Goal: Task Accomplishment & Management: Use online tool/utility

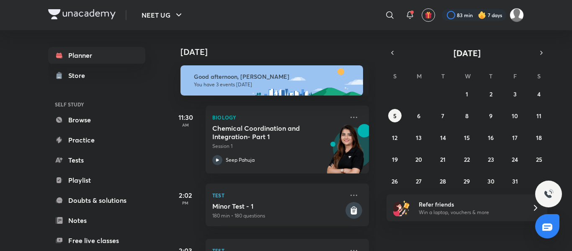
scroll to position [46, 0]
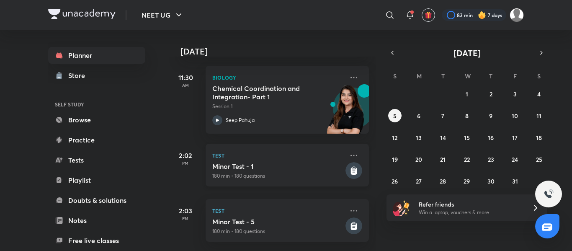
click at [302, 165] on div "Minor Test - 1 180 min • 180 questions" at bounding box center [277, 171] width 131 height 18
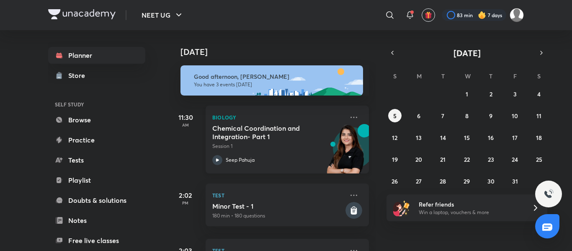
scroll to position [46, 0]
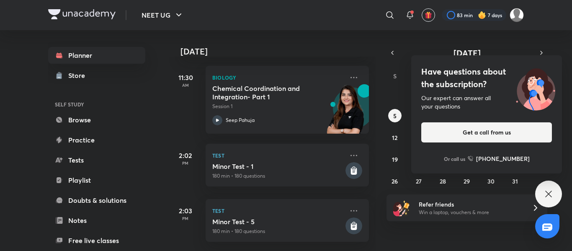
click at [543, 193] on icon at bounding box center [548, 194] width 10 height 10
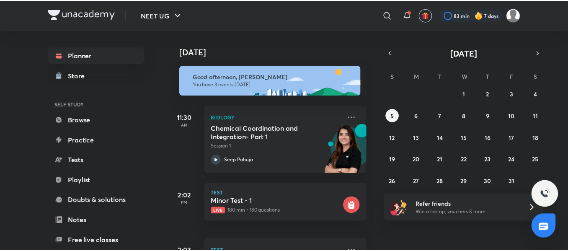
scroll to position [46, 0]
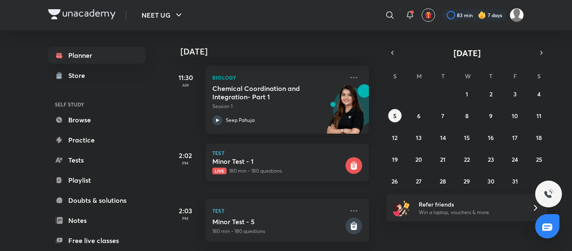
click at [312, 157] on h5 "Minor Test - 1" at bounding box center [277, 161] width 131 height 8
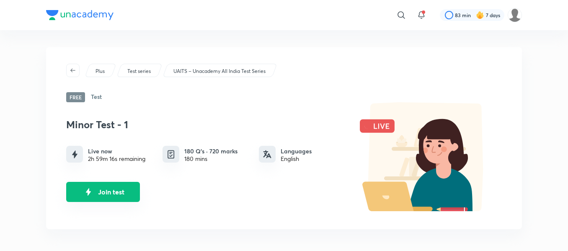
click at [116, 190] on button "Join test" at bounding box center [103, 192] width 74 height 20
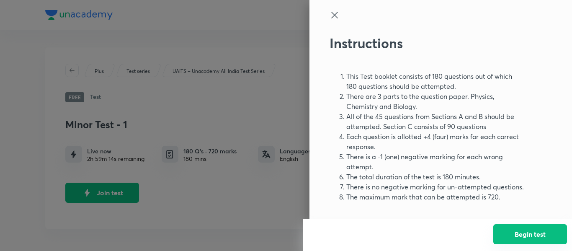
click at [527, 239] on button "Begin test" at bounding box center [530, 234] width 74 height 20
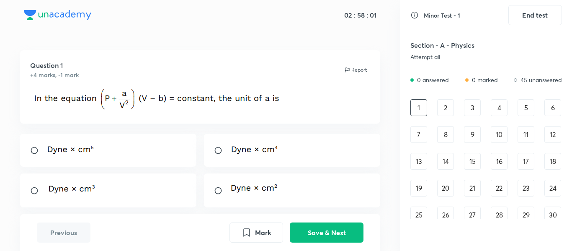
click at [310, 159] on div at bounding box center [292, 150] width 177 height 33
radio input "true"
click at [335, 228] on button "Save & Next" at bounding box center [327, 231] width 74 height 20
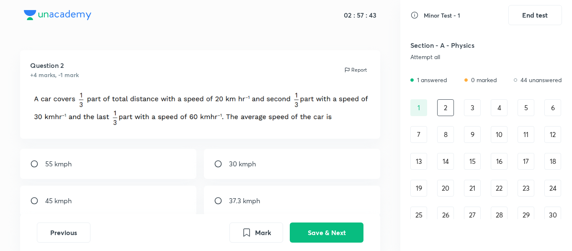
click at [249, 155] on div "30 kmph" at bounding box center [292, 164] width 177 height 30
radio input "true"
click at [313, 224] on button "Save & Next" at bounding box center [327, 231] width 74 height 20
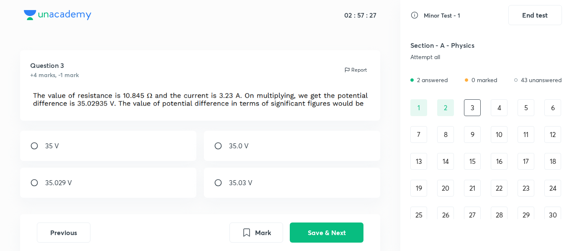
click at [269, 149] on div "35.0 V" at bounding box center [292, 146] width 177 height 30
radio input "true"
click at [334, 227] on button "Save & Next" at bounding box center [327, 231] width 74 height 20
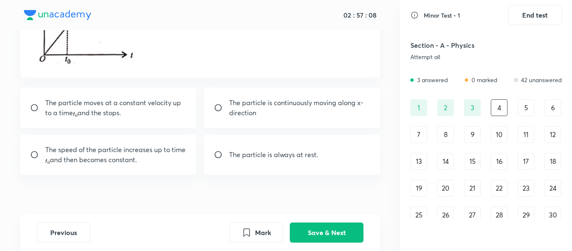
scroll to position [114, 0]
click at [138, 115] on p "The particle moves at a constant velocity up to a time and the stops." at bounding box center [115, 107] width 141 height 20
radio input "true"
click at [321, 228] on button "Save & Next" at bounding box center [327, 231] width 74 height 20
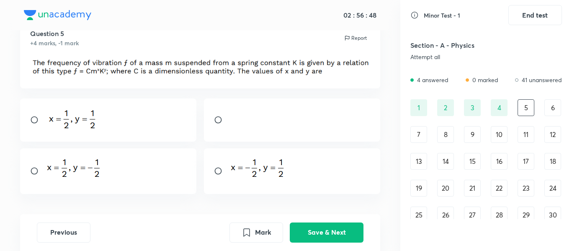
scroll to position [31, 0]
click at [293, 163] on div at bounding box center [292, 172] width 177 height 46
radio input "true"
click at [319, 226] on button "Save & Next" at bounding box center [327, 231] width 74 height 20
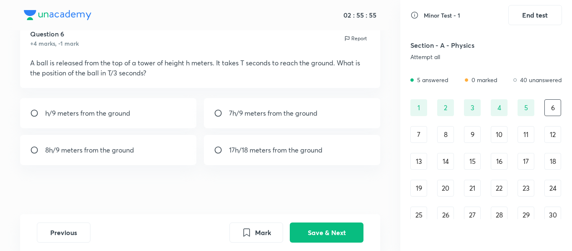
click at [85, 153] on p "8h/9 meters from the ground" at bounding box center [89, 150] width 89 height 10
radio input "true"
click at [309, 222] on button "Save & Next" at bounding box center [327, 231] width 74 height 20
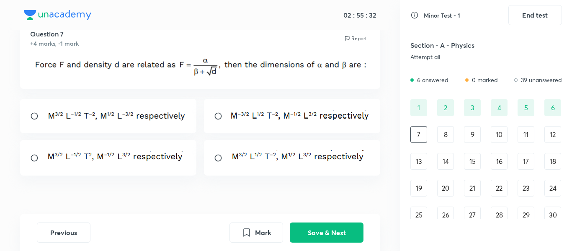
click at [139, 114] on img at bounding box center [115, 115] width 141 height 12
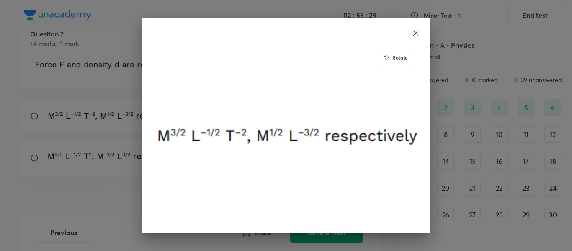
click at [414, 31] on icon at bounding box center [415, 33] width 8 height 8
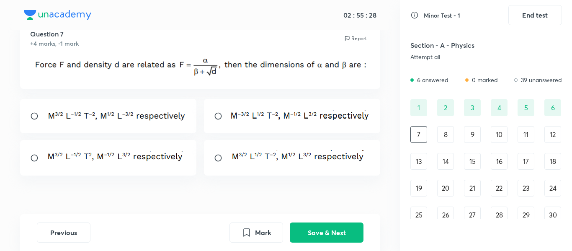
click at [41, 111] on div at bounding box center [108, 116] width 177 height 34
radio input "true"
click at [333, 233] on button "Save & Next" at bounding box center [327, 231] width 74 height 20
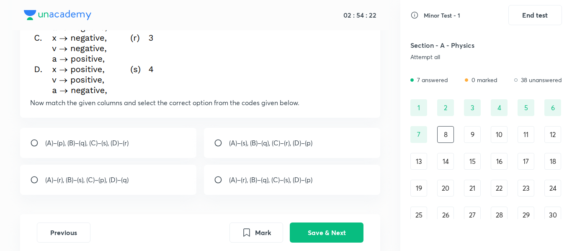
scroll to position [206, 0]
click at [337, 227] on button "Save & Next" at bounding box center [327, 231] width 74 height 20
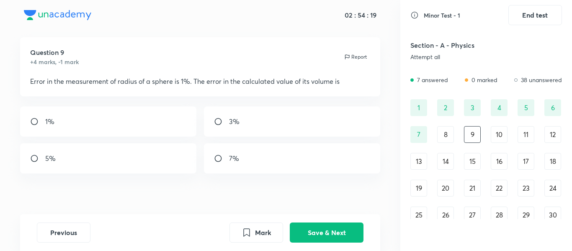
scroll to position [13, 0]
click at [297, 124] on div "3%" at bounding box center [292, 121] width 177 height 30
radio input "true"
click at [343, 230] on button "Save & Next" at bounding box center [327, 231] width 74 height 20
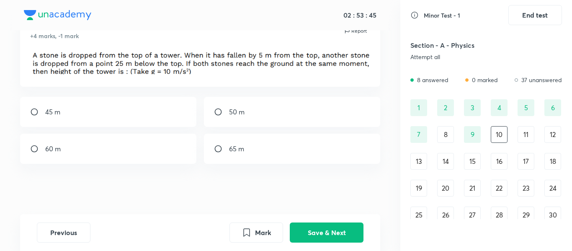
scroll to position [39, 0]
click at [126, 115] on div "45 m" at bounding box center [108, 112] width 177 height 30
radio input "true"
click at [334, 228] on button "Save & Next" at bounding box center [327, 231] width 74 height 20
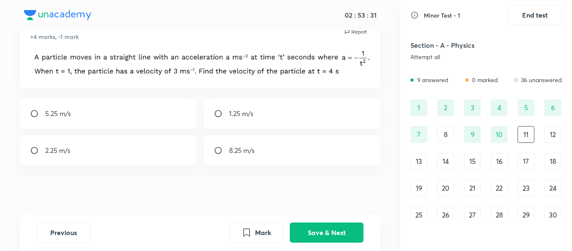
scroll to position [40, 0]
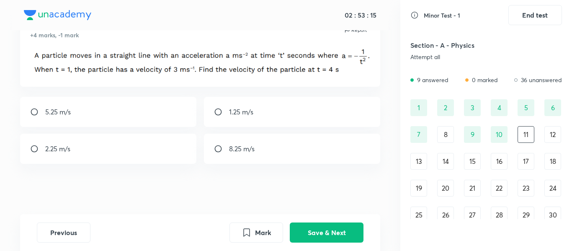
click at [77, 153] on div "2.25 m/s" at bounding box center [108, 149] width 177 height 30
radio input "true"
click at [331, 225] on button "Save & Next" at bounding box center [327, 231] width 74 height 20
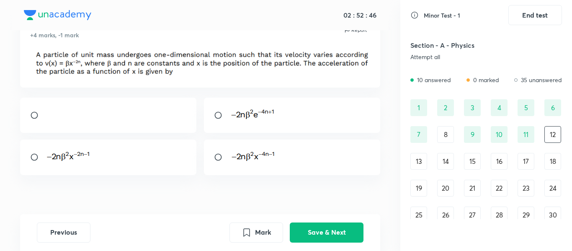
click at [291, 162] on div at bounding box center [292, 157] width 177 height 36
radio input "true"
click at [325, 231] on button "Save & Next" at bounding box center [327, 231] width 74 height 20
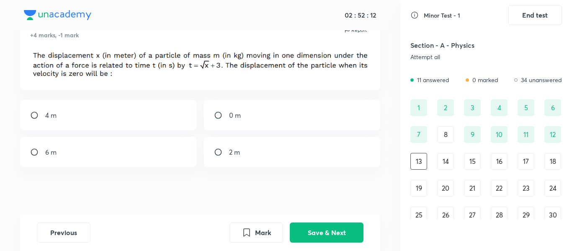
click at [262, 118] on div "0 m" at bounding box center [292, 115] width 177 height 30
radio input "true"
click at [332, 229] on button "Save & Next" at bounding box center [327, 231] width 74 height 20
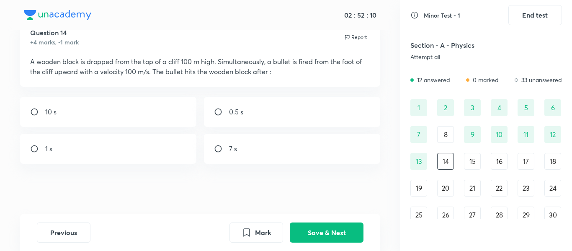
scroll to position [33, 0]
click at [416, 159] on div "13" at bounding box center [418, 161] width 17 height 17
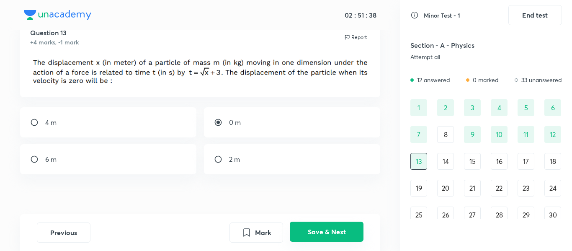
click at [316, 232] on button "Save & Next" at bounding box center [327, 231] width 74 height 20
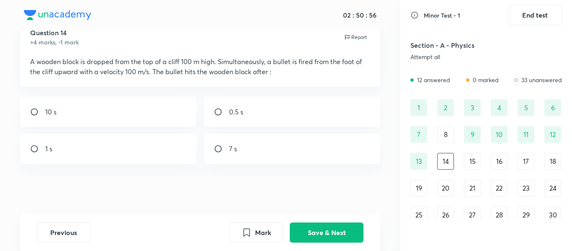
click at [99, 152] on div "1 s" at bounding box center [108, 149] width 177 height 30
radio input "true"
click at [343, 230] on button "Save & Next" at bounding box center [327, 231] width 74 height 20
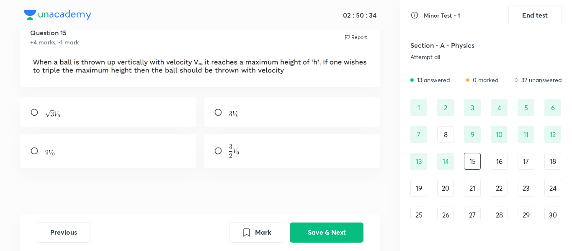
click at [117, 108] on div at bounding box center [108, 112] width 177 height 31
radio input "true"
click at [329, 229] on button "Save & Next" at bounding box center [327, 231] width 74 height 20
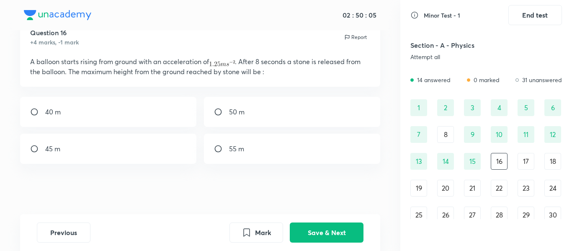
click at [73, 151] on div "45 m" at bounding box center [108, 149] width 177 height 30
radio input "true"
click at [319, 229] on button "Save & Next" at bounding box center [327, 231] width 74 height 20
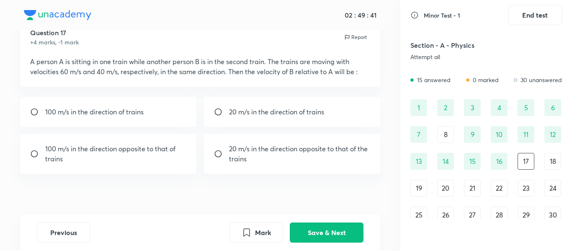
click at [293, 161] on p "20 m/s in the direction opposite to that of the trains" at bounding box center [299, 154] width 141 height 20
radio input "true"
click at [337, 230] on button "Save & Next" at bounding box center [327, 231] width 74 height 20
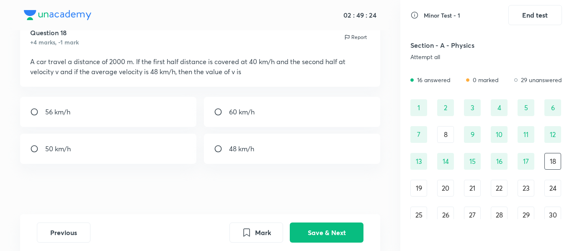
click at [265, 104] on div "60 km/h" at bounding box center [292, 112] width 177 height 30
radio input "true"
click at [324, 233] on button "Save & Next" at bounding box center [327, 231] width 74 height 20
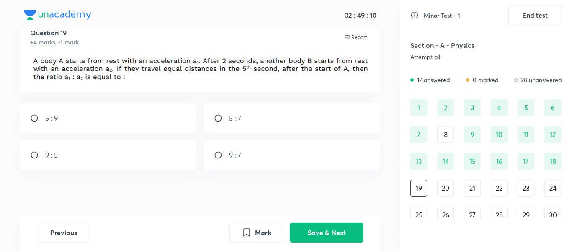
click at [108, 114] on div "5 : 9" at bounding box center [108, 118] width 177 height 30
radio input "true"
click at [316, 224] on button "Save & Next" at bounding box center [327, 231] width 74 height 20
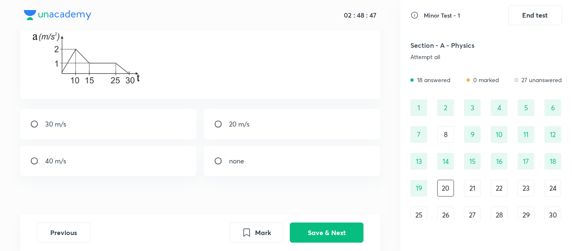
scroll to position [79, 0]
click at [242, 155] on p "none" at bounding box center [236, 160] width 15 height 10
radio input "true"
click at [314, 228] on button "Save & Next" at bounding box center [327, 231] width 74 height 20
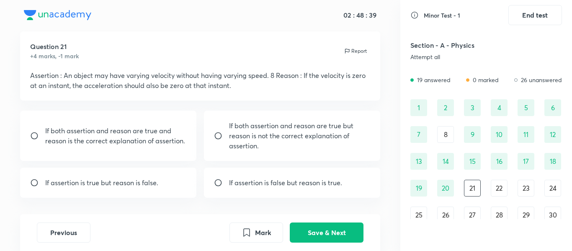
scroll to position [18, 0]
click at [291, 181] on p "If assertion is false but reason is true." at bounding box center [285, 183] width 113 height 10
radio input "true"
click at [342, 226] on button "Save & Next" at bounding box center [327, 231] width 74 height 20
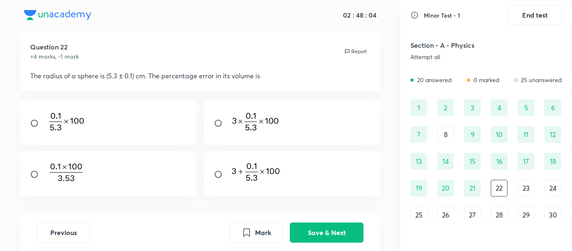
click at [268, 118] on img at bounding box center [254, 122] width 51 height 20
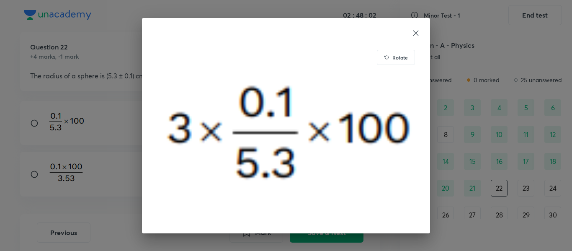
click at [415, 30] on icon at bounding box center [415, 33] width 8 height 8
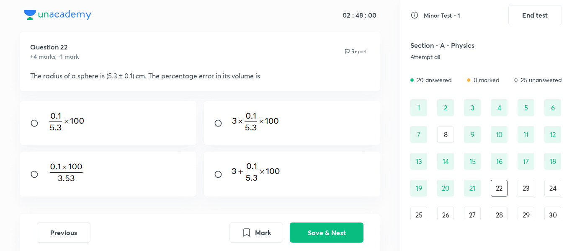
click at [309, 117] on div at bounding box center [292, 123] width 177 height 44
radio input "true"
click at [326, 231] on button "Save & Next" at bounding box center [327, 231] width 74 height 20
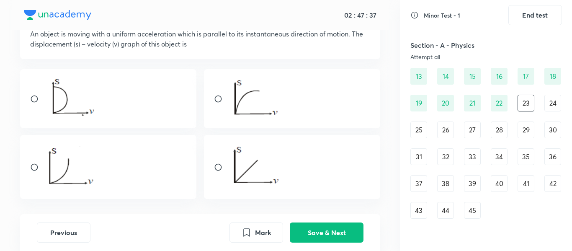
scroll to position [59, 0]
click at [95, 174] on div at bounding box center [108, 168] width 177 height 64
radio input "true"
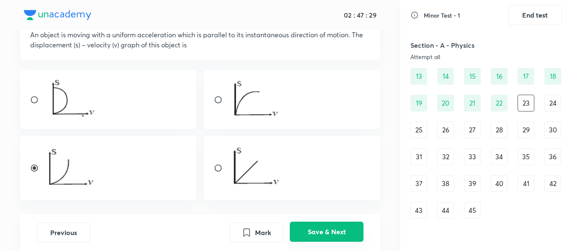
click at [307, 229] on button "Save & Next" at bounding box center [327, 231] width 74 height 20
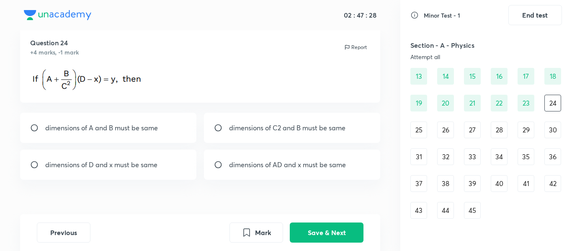
scroll to position [39, 0]
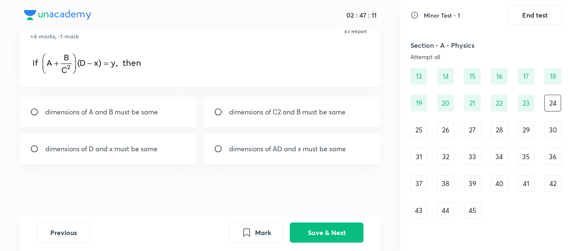
click at [142, 154] on div "dimensions of D and x must be same" at bounding box center [108, 149] width 177 height 30
radio input "true"
click at [332, 233] on button "Save & Next" at bounding box center [327, 231] width 74 height 20
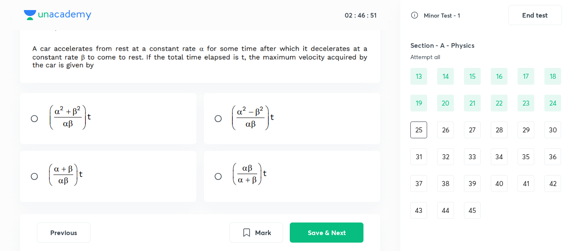
scroll to position [47, 0]
click at [334, 180] on div at bounding box center [292, 175] width 177 height 51
radio input "true"
click at [339, 233] on button "Save & Next" at bounding box center [327, 231] width 74 height 20
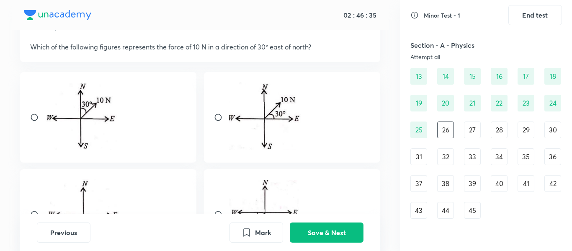
click at [335, 116] on div at bounding box center [292, 117] width 177 height 90
radio input "true"
click at [334, 230] on button "Save & Next" at bounding box center [327, 231] width 74 height 20
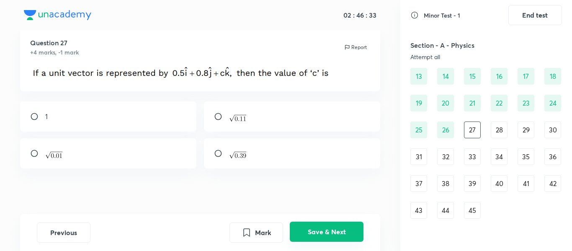
scroll to position [27, 0]
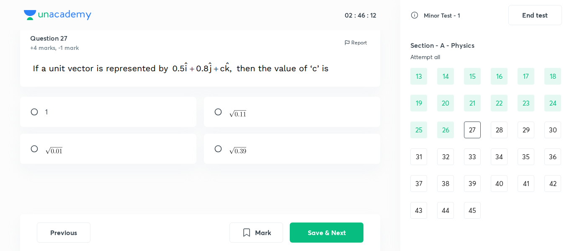
click at [285, 118] on div at bounding box center [292, 112] width 177 height 30
radio input "true"
click at [325, 233] on button "Save & Next" at bounding box center [327, 231] width 74 height 20
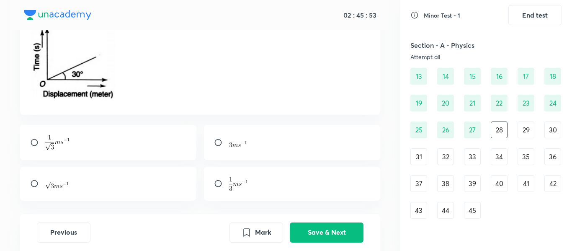
scroll to position [84, 0]
click at [117, 184] on div at bounding box center [108, 183] width 177 height 34
radio input "true"
click at [336, 231] on button "Save & Next" at bounding box center [327, 231] width 74 height 20
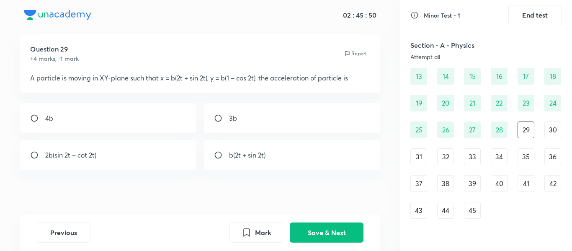
scroll to position [23, 0]
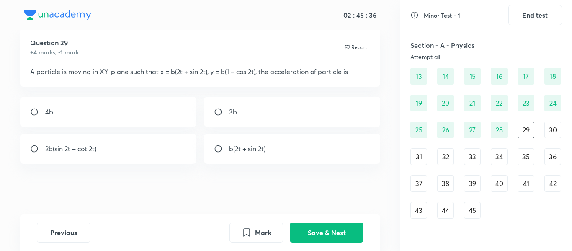
click at [65, 109] on div "4b" at bounding box center [108, 112] width 177 height 30
radio input "true"
click at [331, 232] on button "Save & Next" at bounding box center [327, 231] width 74 height 20
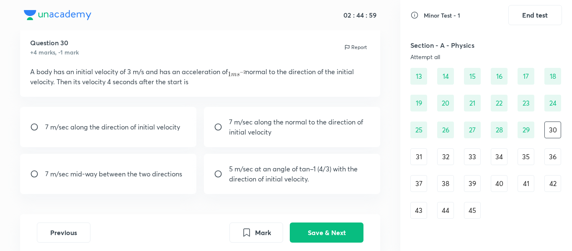
click at [309, 182] on p "5 m/sec at an angle of tan–1 (4/3) with the direction of initial velocity." at bounding box center [299, 174] width 141 height 20
radio input "true"
click at [342, 234] on button "Save & Next" at bounding box center [327, 231] width 74 height 20
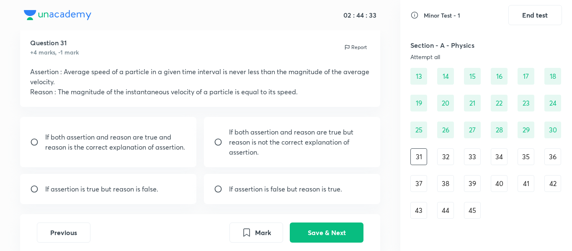
click at [122, 136] on p "If both assertion and reason are true and reason is the correct explanation of …" at bounding box center [115, 142] width 141 height 20
radio input "true"
click at [324, 232] on button "Save & Next" at bounding box center [327, 231] width 74 height 20
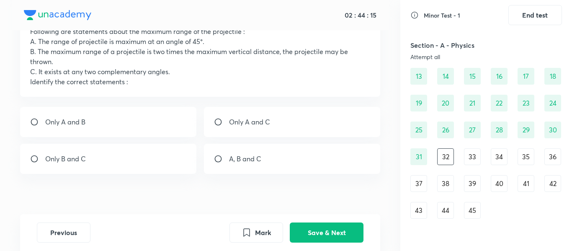
scroll to position [63, 0]
click at [337, 130] on div "Only A and C" at bounding box center [292, 121] width 177 height 30
radio input "true"
click at [344, 229] on button "Save & Next" at bounding box center [327, 231] width 74 height 20
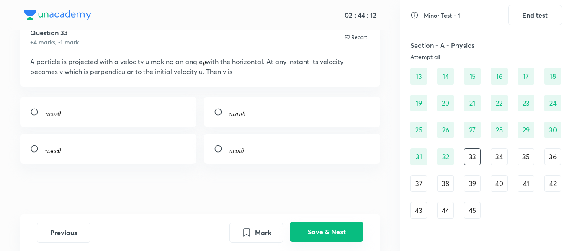
scroll to position [33, 0]
click at [265, 156] on div at bounding box center [292, 149] width 177 height 30
radio input "true"
click at [325, 226] on button "Save & Next" at bounding box center [327, 231] width 74 height 20
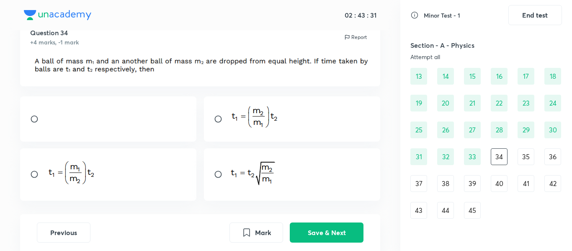
click at [46, 121] on img at bounding box center [45, 121] width 0 height 0
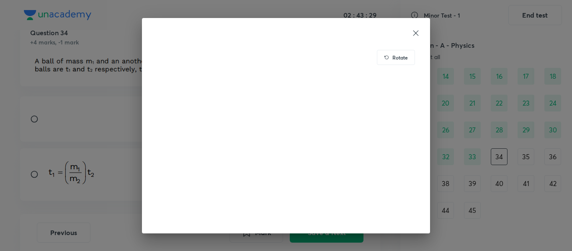
click at [418, 30] on icon at bounding box center [415, 33] width 8 height 8
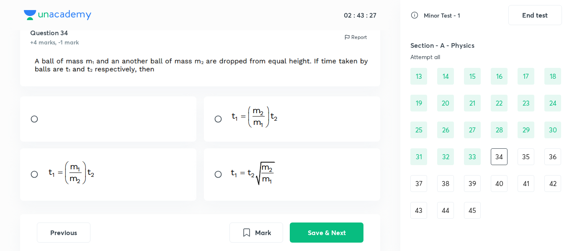
click at [139, 117] on div at bounding box center [108, 118] width 177 height 45
radio input "true"
click at [326, 233] on button "Save & Next" at bounding box center [327, 231] width 74 height 20
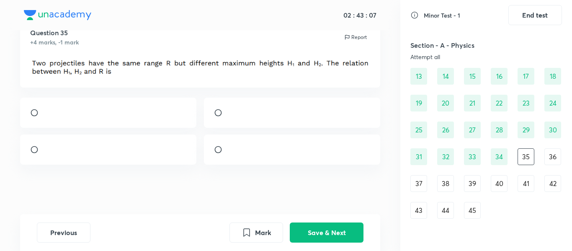
click at [303, 157] on div at bounding box center [292, 149] width 177 height 30
radio input "true"
click at [327, 231] on button "Save & Next" at bounding box center [327, 231] width 74 height 20
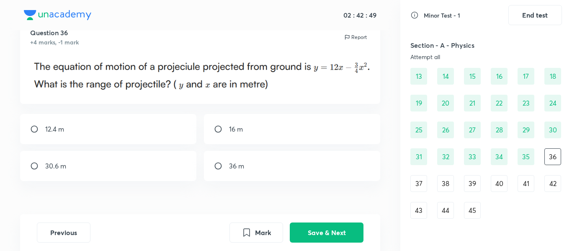
click at [256, 135] on div "16 m" at bounding box center [292, 129] width 177 height 30
radio input "true"
click at [316, 226] on button "Save & Next" at bounding box center [327, 231] width 74 height 20
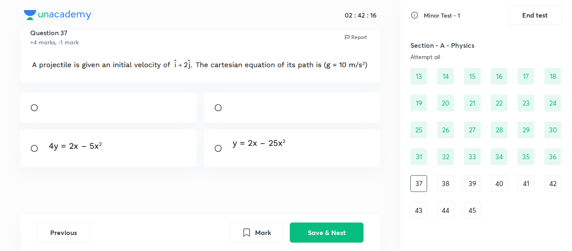
click at [120, 113] on div at bounding box center [108, 108] width 177 height 30
radio input "true"
click at [310, 229] on button "Save & Next" at bounding box center [327, 231] width 74 height 20
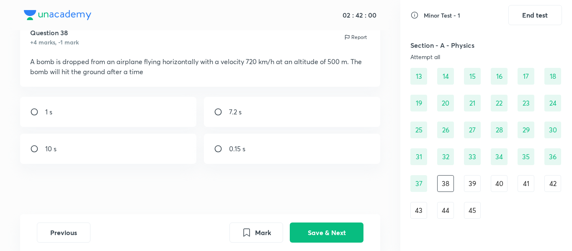
click at [74, 141] on div "10 s" at bounding box center [108, 149] width 177 height 30
radio input "true"
click at [317, 230] on button "Save & Next" at bounding box center [327, 231] width 74 height 20
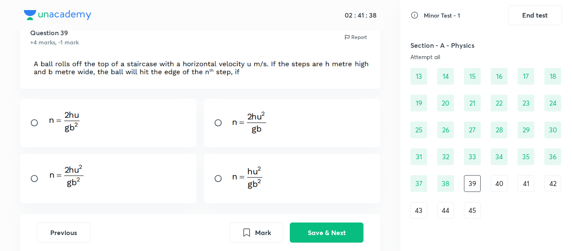
click at [112, 189] on div at bounding box center [108, 178] width 177 height 49
radio input "true"
click at [303, 232] on button "Save & Next" at bounding box center [327, 231] width 74 height 20
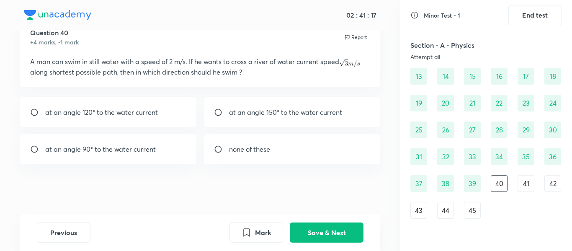
click at [287, 113] on p "at an angle 150° to the water current" at bounding box center [285, 112] width 113 height 10
radio input "true"
click at [331, 227] on button "Save & Next" at bounding box center [327, 231] width 74 height 20
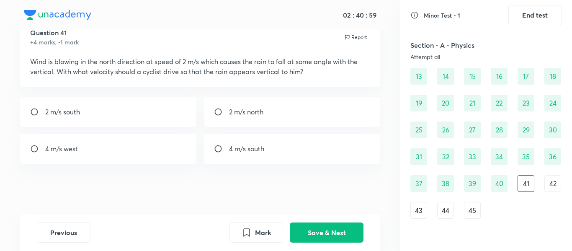
click at [89, 111] on div "2 m/s south" at bounding box center [108, 112] width 177 height 30
radio input "true"
click at [334, 231] on button "Save & Next" at bounding box center [327, 231] width 74 height 20
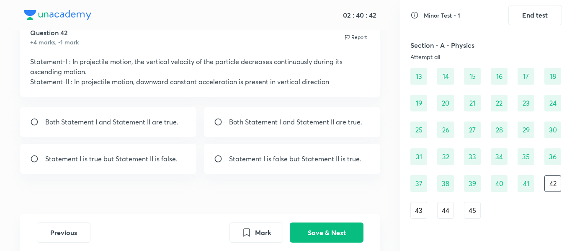
click at [164, 126] on p "Both Statement I and Statement II are true." at bounding box center [111, 122] width 133 height 10
radio input "true"
click at [324, 232] on button "Save & Next" at bounding box center [327, 231] width 74 height 20
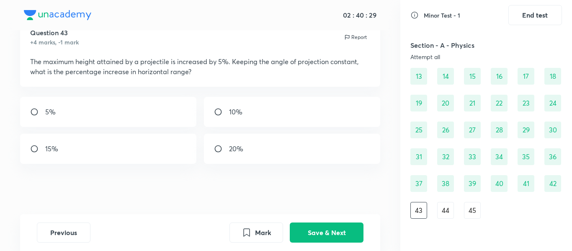
click at [78, 113] on div "5%" at bounding box center [108, 112] width 177 height 30
radio input "true"
click at [329, 231] on button "Save & Next" at bounding box center [327, 231] width 74 height 20
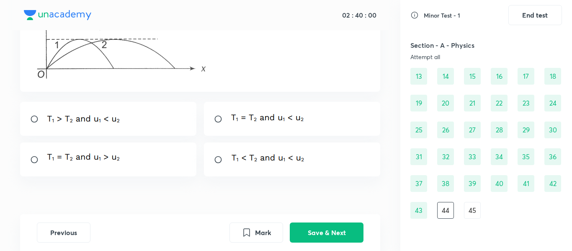
scroll to position [111, 0]
click at [138, 122] on div at bounding box center [108, 118] width 177 height 34
radio input "true"
click at [318, 222] on button "Save & Next" at bounding box center [327, 231] width 74 height 20
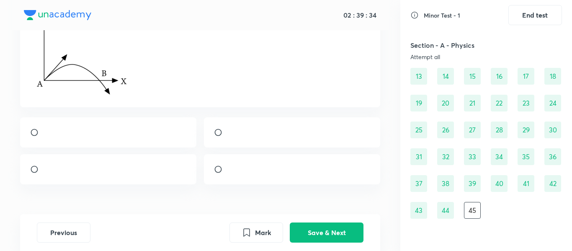
scroll to position [85, 0]
click at [105, 178] on div at bounding box center [108, 169] width 177 height 30
radio input "true"
click at [321, 233] on button "Save & Next" at bounding box center [327, 231] width 74 height 20
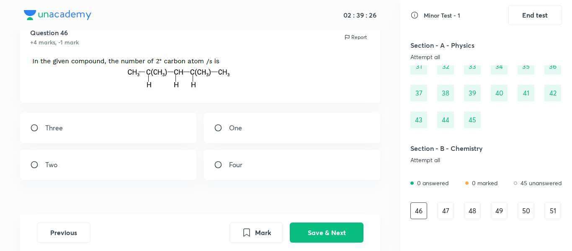
scroll to position [32, 0]
click at [157, 170] on div "Two" at bounding box center [108, 165] width 177 height 30
radio input "true"
click at [331, 230] on button "Save & Next" at bounding box center [327, 231] width 74 height 20
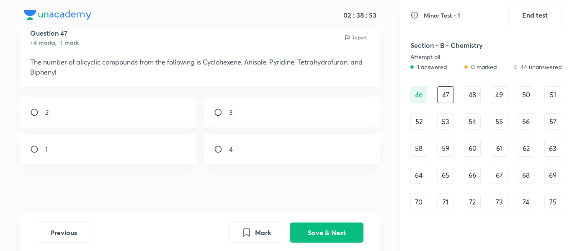
scroll to position [289, 0]
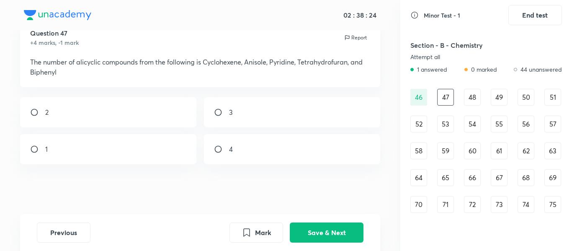
click at [145, 120] on div "2" at bounding box center [108, 112] width 177 height 30
radio input "true"
click at [328, 229] on button "Save & Next" at bounding box center [327, 231] width 74 height 20
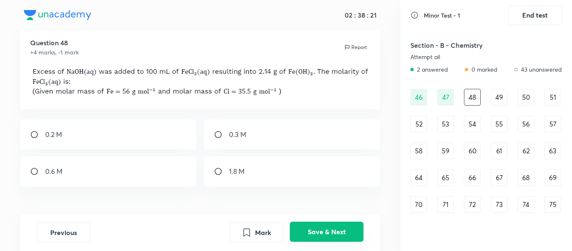
scroll to position [32, 0]
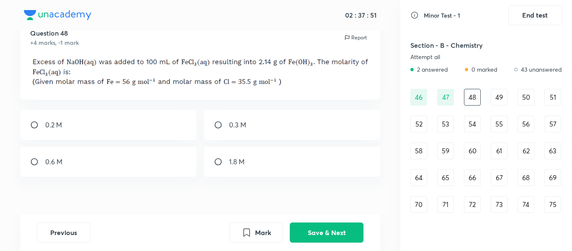
click at [43, 121] on input "radio" at bounding box center [37, 125] width 15 height 8
radio input "true"
click at [311, 230] on button "Save & Next" at bounding box center [327, 231] width 74 height 20
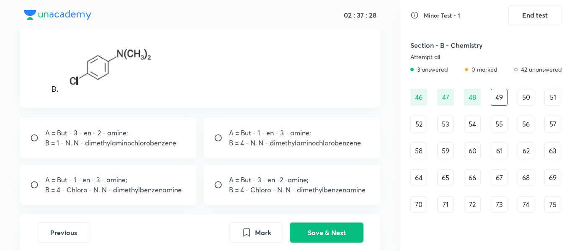
scroll to position [108, 0]
click at [327, 125] on div "A = But - 1 - en - 3 - amine; B = 4 - N, N - dimethylaminochlorobenzene" at bounding box center [292, 137] width 177 height 40
radio input "true"
click at [345, 232] on button "Save & Next" at bounding box center [327, 231] width 74 height 20
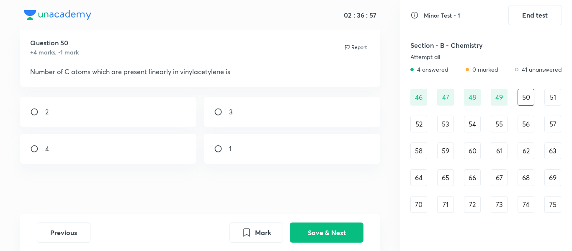
click at [301, 116] on div "3" at bounding box center [292, 112] width 177 height 30
radio input "true"
click at [320, 232] on button "Save & Next" at bounding box center [327, 231] width 74 height 20
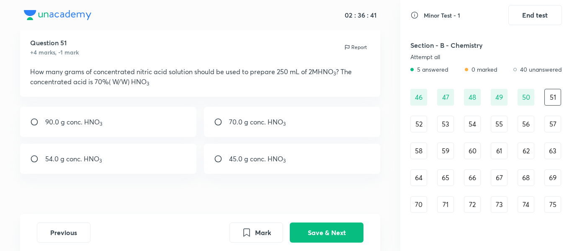
click at [276, 156] on p "45.0 g conc. HNO 3" at bounding box center [257, 159] width 57 height 10
radio input "true"
click at [334, 224] on button "Save & Next" at bounding box center [327, 231] width 74 height 20
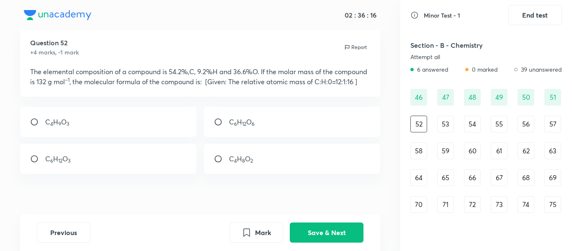
click at [116, 173] on div "C 6 H 12 O 3" at bounding box center [108, 159] width 177 height 30
radio input "true"
click at [336, 228] on button "Save & Next" at bounding box center [327, 231] width 74 height 20
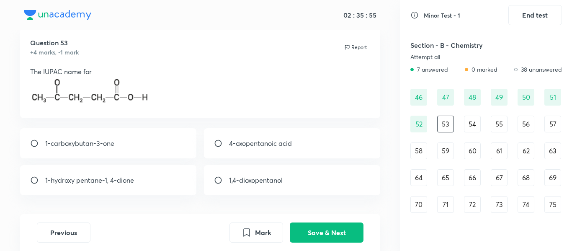
click at [327, 138] on div "4-oxopentanoic acid" at bounding box center [292, 143] width 177 height 30
radio input "true"
click at [334, 232] on button "Save & Next" at bounding box center [327, 231] width 74 height 20
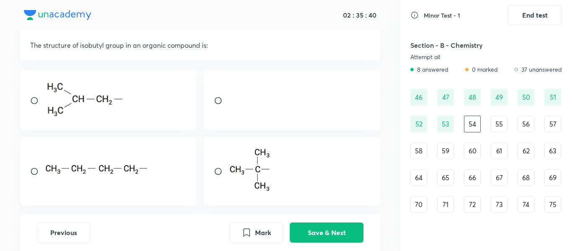
scroll to position [49, 0]
click at [337, 229] on button "Save & Next" at bounding box center [327, 231] width 74 height 20
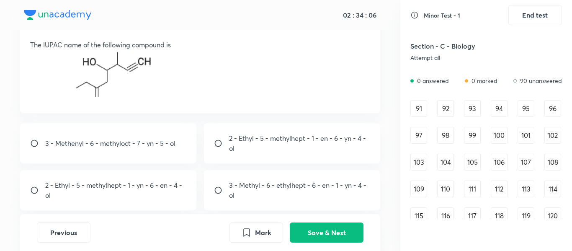
scroll to position [557, 0]
click at [420, 108] on div "91" at bounding box center [418, 107] width 17 height 17
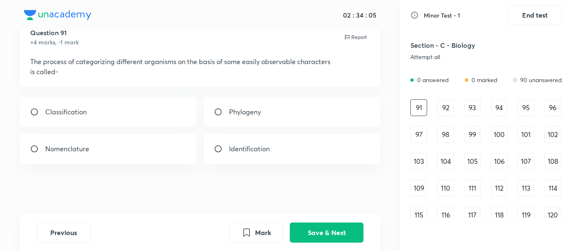
scroll to position [33, 0]
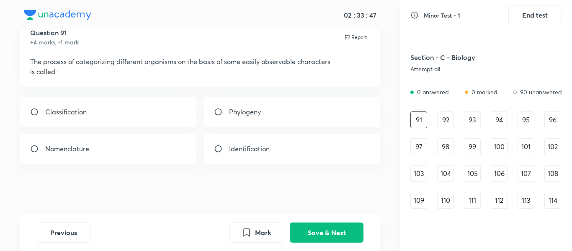
scroll to position [544, 0]
click at [151, 104] on div "Classification" at bounding box center [108, 112] width 177 height 30
radio input "true"
click at [333, 231] on button "Save & Next" at bounding box center [327, 231] width 74 height 20
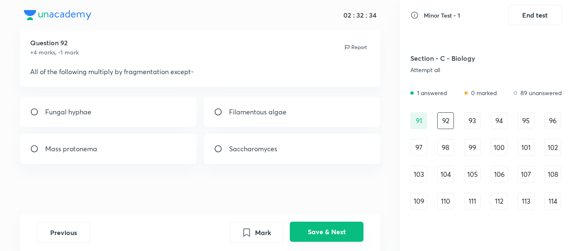
scroll to position [23, 0]
click at [252, 146] on p "Saccharomyces" at bounding box center [253, 149] width 48 height 10
radio input "true"
click at [337, 228] on button "Save & Next" at bounding box center [327, 231] width 74 height 20
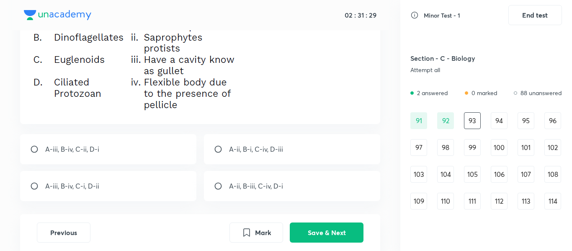
scroll to position [105, 0]
click at [244, 145] on p "A-ii, B-i, C-iv, D-iii" at bounding box center [256, 149] width 54 height 10
radio input "true"
click at [320, 227] on button "Save & Next" at bounding box center [327, 231] width 74 height 20
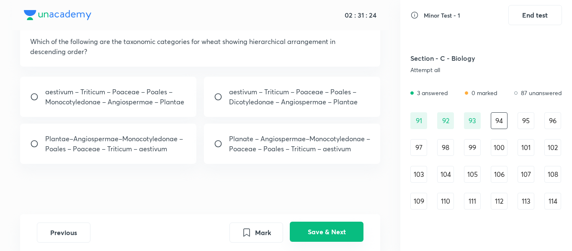
scroll to position [53, 0]
click at [473, 118] on div "93" at bounding box center [472, 120] width 17 height 17
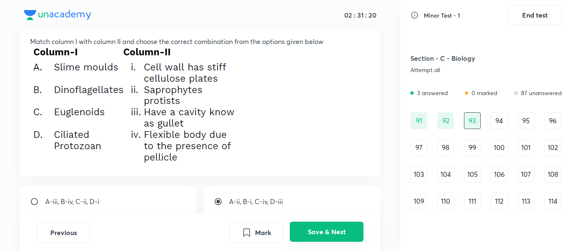
click at [338, 227] on button "Save & Next" at bounding box center [327, 231] width 74 height 20
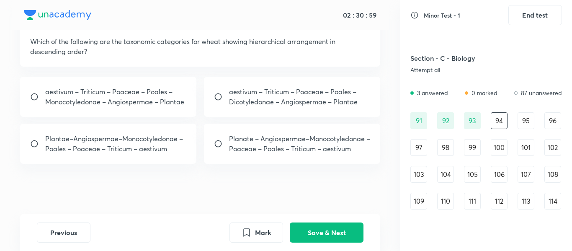
click at [162, 112] on div "aestivum – Triticum – Poaceae – Poales – Monocotyledonae – Angiospermae – Plant…" at bounding box center [108, 97] width 177 height 40
radio input "true"
click at [331, 224] on button "Save & Next" at bounding box center [327, 231] width 74 height 20
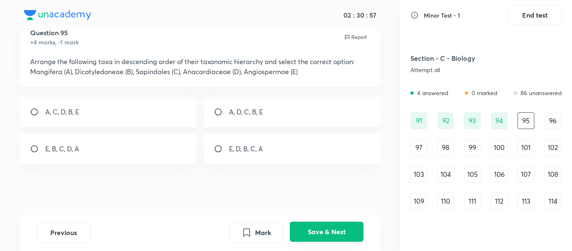
scroll to position [33, 0]
click at [135, 149] on div "E, B, C, D, A" at bounding box center [108, 149] width 177 height 30
radio input "true"
click at [315, 225] on button "Save & Next" at bounding box center [327, 231] width 74 height 20
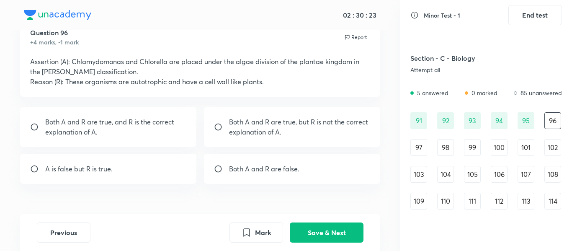
scroll to position [53, 0]
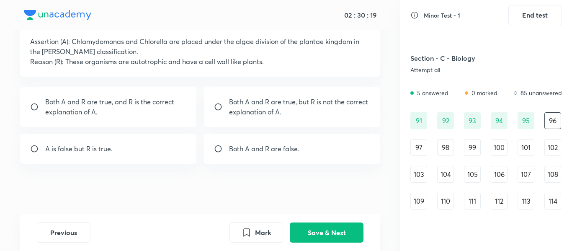
click at [108, 104] on p "Both A and R are true, and R is the correct explanation of A." at bounding box center [115, 107] width 141 height 20
radio input "true"
click at [334, 226] on button "Save & Next" at bounding box center [327, 231] width 74 height 20
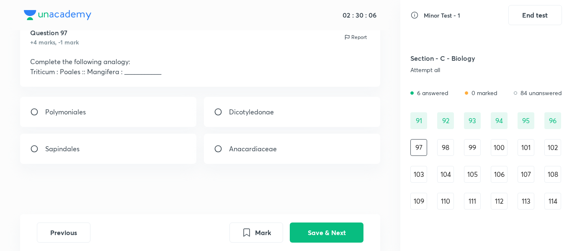
click at [56, 152] on p "Sapindales" at bounding box center [62, 149] width 34 height 10
radio input "true"
click at [335, 226] on button "Save & Next" at bounding box center [327, 231] width 74 height 20
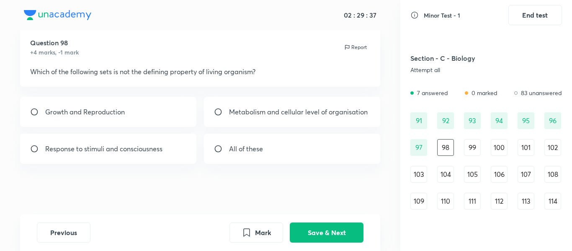
click at [224, 152] on input "radio" at bounding box center [221, 148] width 15 height 8
radio input "true"
click at [321, 229] on button "Save & Next" at bounding box center [327, 231] width 74 height 20
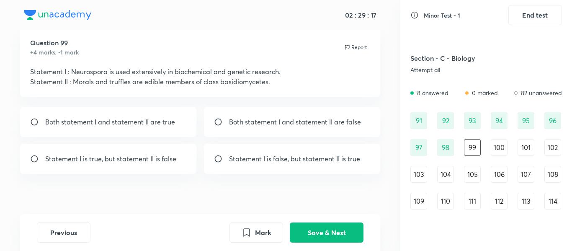
click at [122, 167] on div "Statement I is true, but statement II is false" at bounding box center [108, 159] width 177 height 30
radio input "true"
click at [334, 228] on button "Save & Next" at bounding box center [327, 231] width 74 height 20
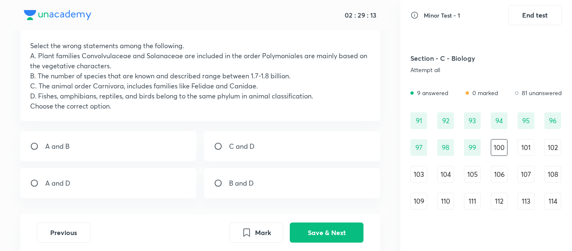
scroll to position [49, 0]
click at [239, 178] on p "B and D" at bounding box center [241, 182] width 25 height 10
radio input "true"
click at [339, 230] on button "Save & Next" at bounding box center [327, 231] width 74 height 20
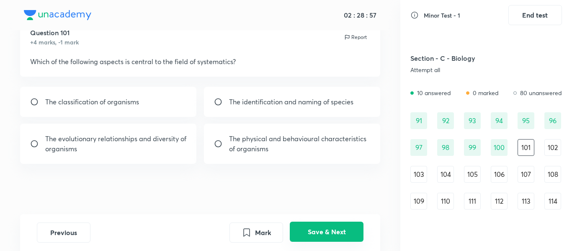
scroll to position [33, 0]
click at [339, 230] on button "Save & Next" at bounding box center [327, 231] width 74 height 20
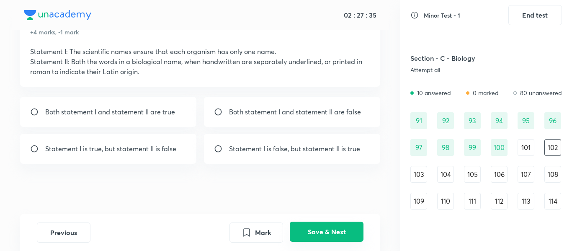
click at [335, 226] on button "Save & Next" at bounding box center [327, 231] width 74 height 20
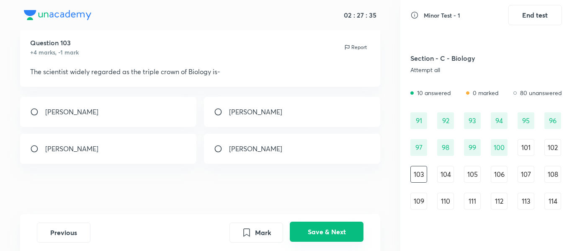
scroll to position [23, 0]
click at [82, 150] on p "Ernst Mayer" at bounding box center [71, 149] width 53 height 10
radio input "true"
click at [325, 229] on button "Save & Next" at bounding box center [327, 231] width 74 height 20
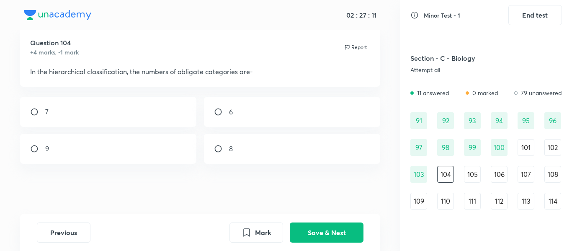
click at [138, 115] on div "7" at bounding box center [108, 112] width 177 height 30
radio input "true"
click at [332, 228] on button "Save & Next" at bounding box center [327, 231] width 74 height 20
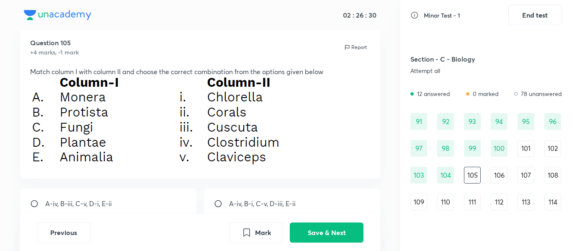
scroll to position [542, 0]
click at [333, 231] on button "Save & Next" at bounding box center [327, 231] width 74 height 20
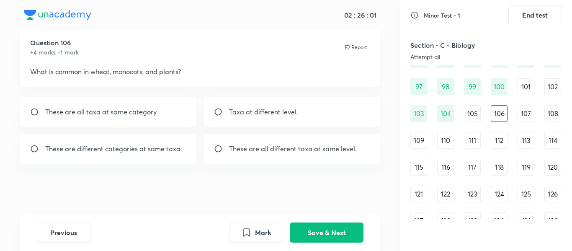
scroll to position [605, 0]
click at [328, 232] on button "Save & Next" at bounding box center [327, 231] width 74 height 20
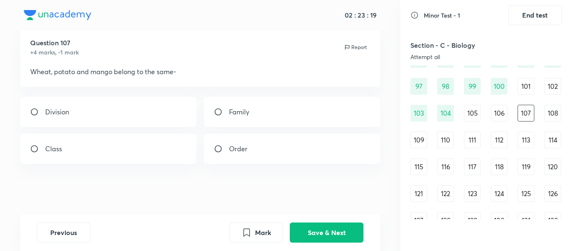
click at [104, 115] on div "Division" at bounding box center [108, 112] width 177 height 30
radio input "true"
click at [337, 232] on button "Save & Next" at bounding box center [327, 231] width 74 height 20
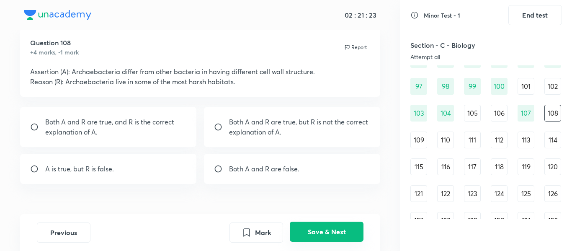
click at [337, 232] on button "Save & Next" at bounding box center [327, 231] width 74 height 20
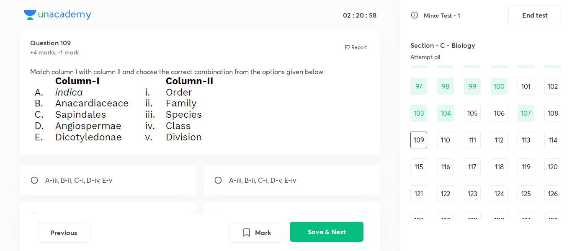
click at [337, 232] on button "Save & Next" at bounding box center [327, 231] width 74 height 20
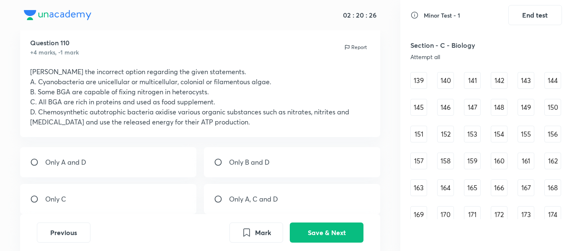
scroll to position [848, 0]
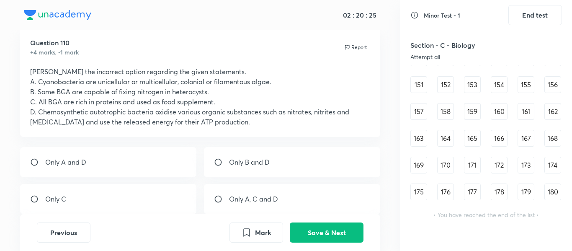
click at [551, 190] on div "180" at bounding box center [552, 191] width 17 height 17
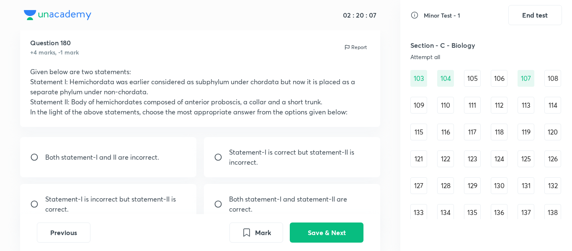
scroll to position [622, 0]
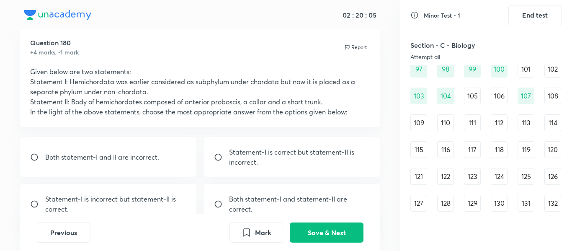
click at [419, 121] on div "109" at bounding box center [418, 122] width 17 height 17
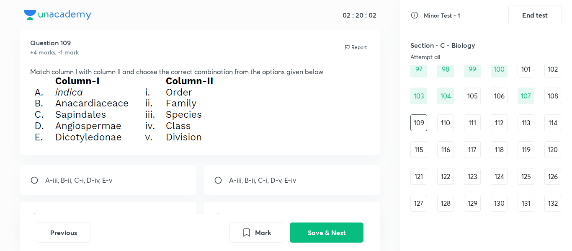
click at [443, 124] on div "110" at bounding box center [445, 122] width 17 height 17
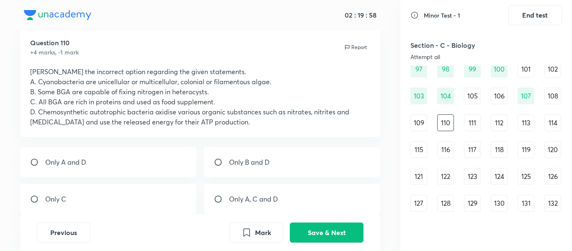
click at [473, 124] on div "111" at bounding box center [472, 122] width 17 height 17
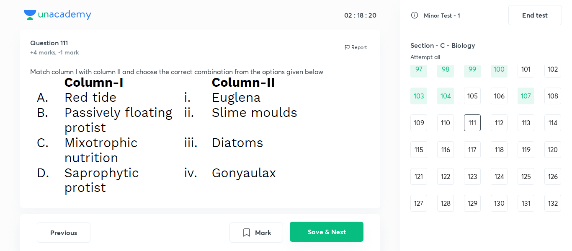
click at [334, 225] on button "Save & Next" at bounding box center [327, 231] width 74 height 20
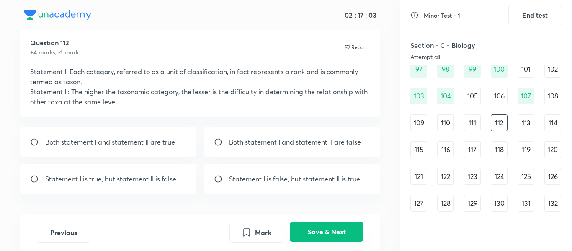
click at [350, 231] on button "Save & Next" at bounding box center [327, 231] width 74 height 20
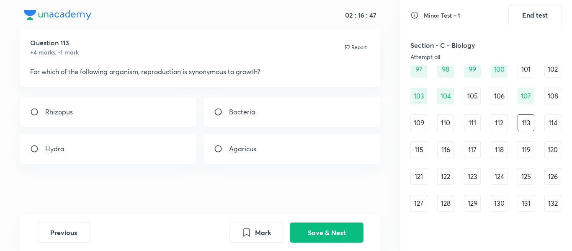
click at [266, 107] on div "Bacteria" at bounding box center [292, 112] width 177 height 30
radio input "true"
click at [302, 229] on button "Save & Next" at bounding box center [327, 231] width 74 height 20
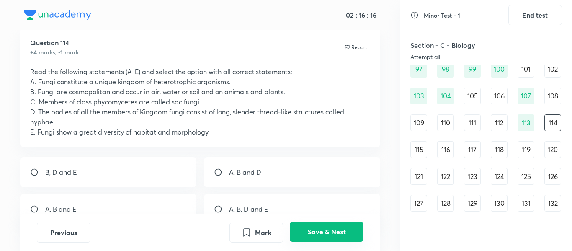
click at [321, 228] on button "Save & Next" at bounding box center [327, 231] width 74 height 20
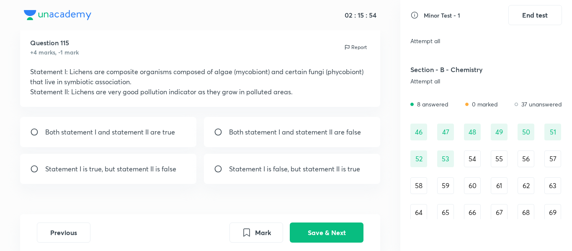
scroll to position [254, 0]
click at [471, 156] on div "54" at bounding box center [472, 159] width 17 height 17
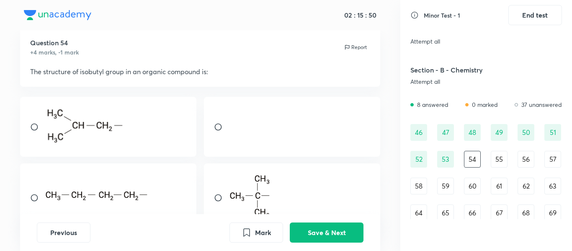
click at [495, 159] on div "55" at bounding box center [499, 159] width 17 height 17
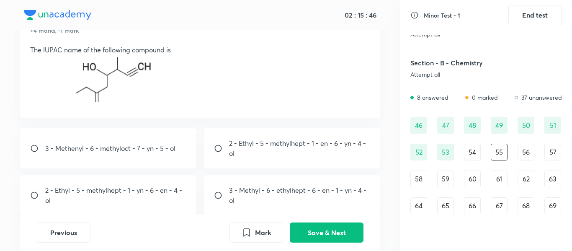
scroll to position [46, 0]
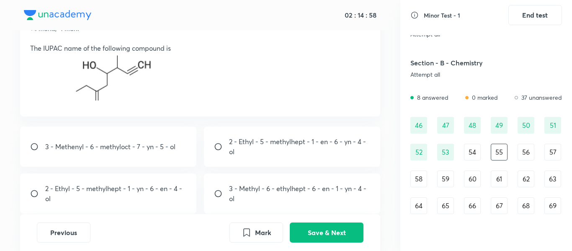
click at [522, 152] on div "56" at bounding box center [525, 152] width 17 height 17
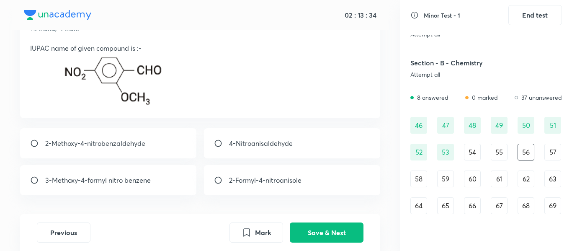
click at [122, 146] on p "2-Methoxy-4-nitrobenzaldehyde" at bounding box center [95, 143] width 100 height 10
radio input "true"
click at [315, 225] on button "Save & Next" at bounding box center [327, 231] width 74 height 20
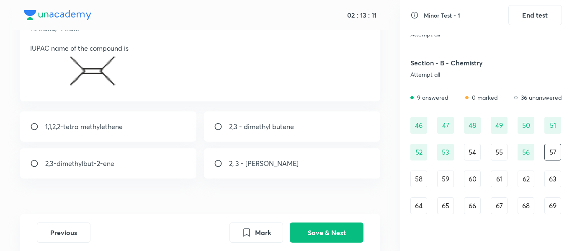
click at [128, 160] on div "2,3-dimethylbut-2-ene" at bounding box center [108, 163] width 177 height 30
radio input "true"
click at [324, 232] on button "Save & Next" at bounding box center [327, 231] width 74 height 20
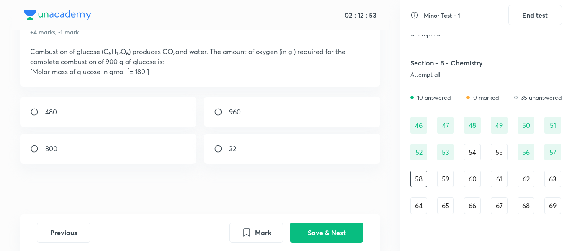
click at [228, 111] on input "radio" at bounding box center [221, 112] width 15 height 8
radio input "true"
click at [328, 234] on button "Save & Next" at bounding box center [327, 231] width 74 height 20
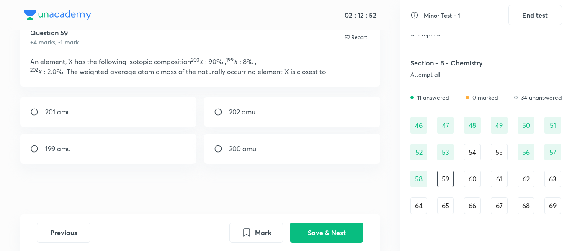
scroll to position [33, 0]
click at [248, 151] on p "200 amu" at bounding box center [242, 149] width 27 height 10
radio input "true"
click at [319, 232] on button "Save & Next" at bounding box center [327, 231] width 74 height 20
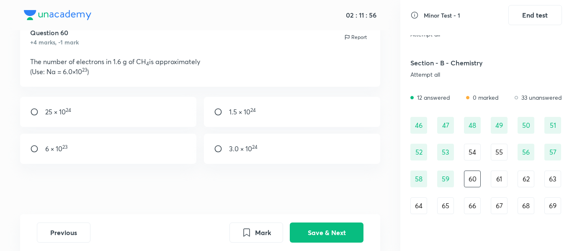
click at [49, 149] on p "6 × 10 23" at bounding box center [56, 149] width 22 height 10
radio input "true"
click at [336, 234] on button "Save & Next" at bounding box center [327, 231] width 74 height 20
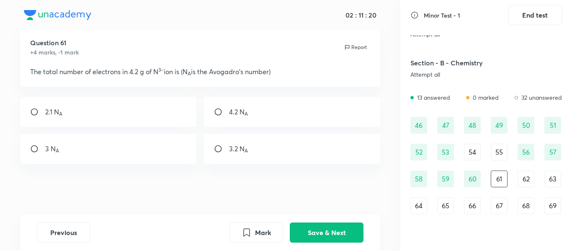
click at [122, 138] on div "3 N A" at bounding box center [108, 149] width 177 height 30
radio input "true"
click at [332, 227] on button "Save & Next" at bounding box center [327, 231] width 74 height 20
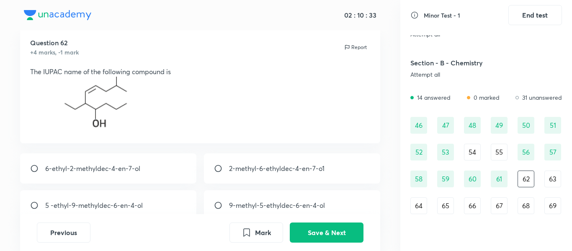
click at [301, 177] on div "2-methyl-6-ethyldec-4-en-7-o1" at bounding box center [292, 168] width 177 height 30
radio input "true"
click at [343, 228] on button "Save & Next" at bounding box center [327, 231] width 74 height 20
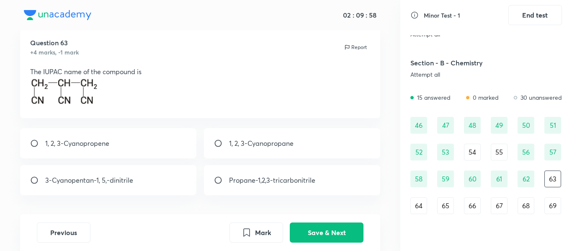
click at [259, 172] on div "Propane-1,2,3-tricarbonitrile" at bounding box center [292, 180] width 177 height 30
radio input "true"
click at [328, 227] on button "Save & Next" at bounding box center [327, 231] width 74 height 20
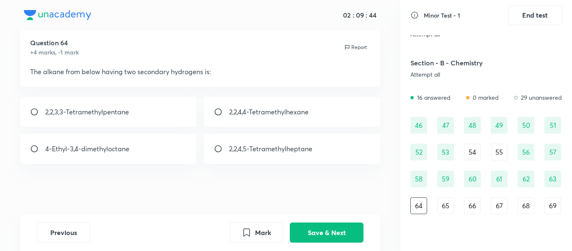
click at [76, 114] on p "2,2,3,3-Tetramethylpentane" at bounding box center [87, 112] width 84 height 10
radio input "true"
click at [344, 230] on button "Save & Next" at bounding box center [327, 231] width 74 height 20
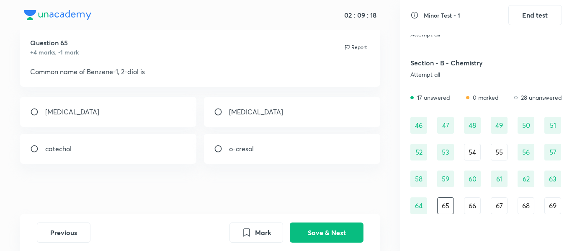
click at [86, 147] on div "catechol" at bounding box center [108, 149] width 177 height 30
radio input "true"
click at [329, 232] on button "Save & Next" at bounding box center [327, 231] width 74 height 20
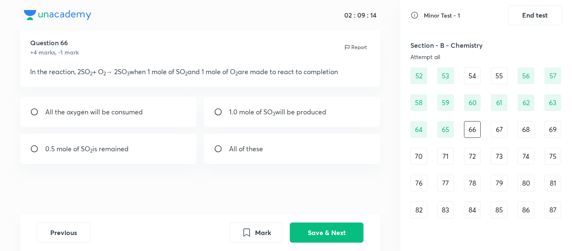
scroll to position [337, 0]
click at [315, 112] on p "1.0 mole of SO 3 will be produced" at bounding box center [277, 112] width 97 height 10
radio input "true"
click at [329, 229] on button "Save & Next" at bounding box center [327, 231] width 74 height 20
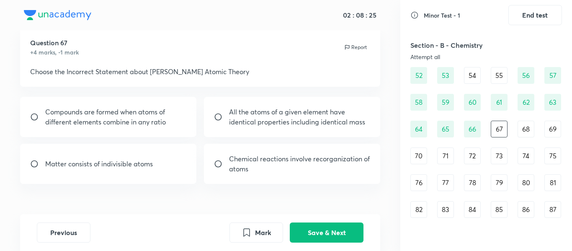
click at [84, 110] on p "Compounds are formed when atoms of different elements combine in any ratio" at bounding box center [115, 117] width 141 height 20
radio input "true"
click at [317, 231] on button "Save & Next" at bounding box center [327, 231] width 74 height 20
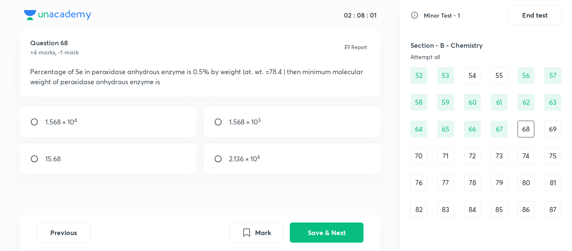
drag, startPoint x: 88, startPoint y: 121, endPoint x: 150, endPoint y: 121, distance: 62.4
click at [150, 121] on div "1.568 × 10 4" at bounding box center [108, 122] width 177 height 30
radio input "true"
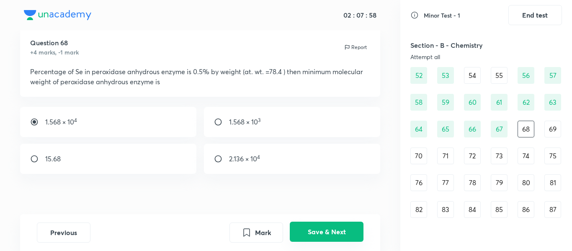
click at [324, 228] on button "Save & Next" at bounding box center [327, 231] width 74 height 20
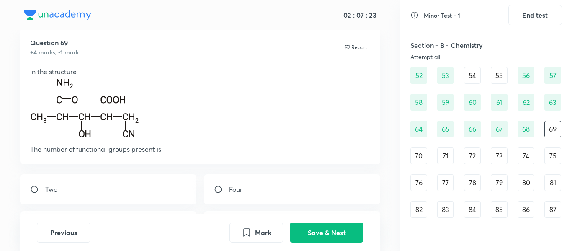
scroll to position [93, 0]
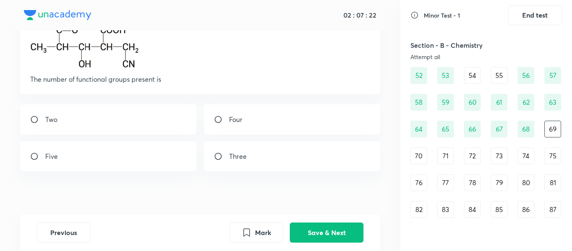
click at [277, 113] on div "Four" at bounding box center [292, 119] width 177 height 30
radio input "true"
click at [329, 234] on button "Save & Next" at bounding box center [327, 231] width 74 height 20
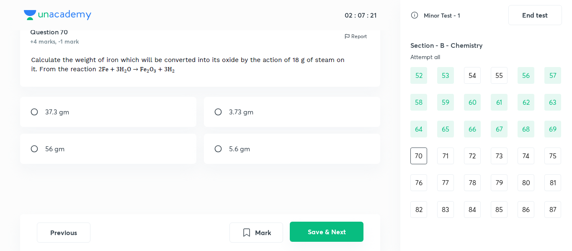
scroll to position [33, 0]
click at [336, 227] on button "Save & Next" at bounding box center [327, 231] width 74 height 20
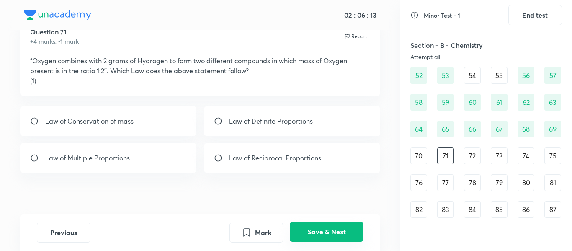
scroll to position [43, 0]
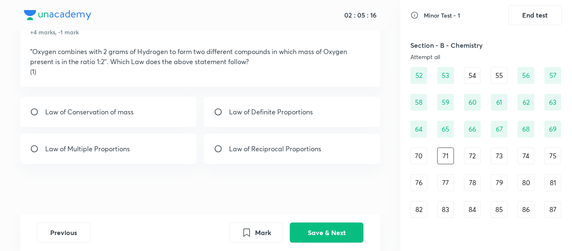
click at [77, 152] on p "Law of Multiple Proportions" at bounding box center [87, 149] width 85 height 10
radio input "true"
click at [342, 231] on button "Save & Next" at bounding box center [327, 231] width 74 height 20
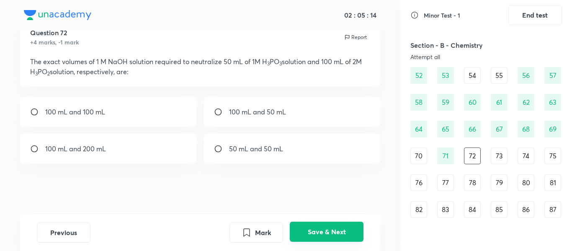
scroll to position [33, 0]
click at [132, 147] on div "100 mL and 200 mL" at bounding box center [108, 149] width 177 height 30
radio input "true"
click at [334, 228] on button "Save & Next" at bounding box center [327, 231] width 74 height 20
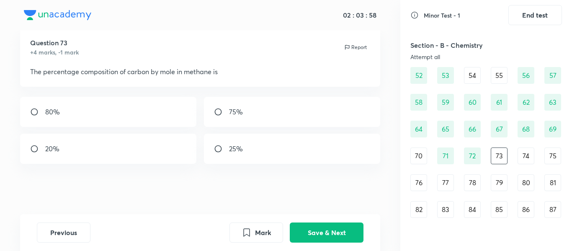
click at [110, 151] on div "20%" at bounding box center [108, 149] width 177 height 30
radio input "true"
click at [307, 227] on button "Save & Next" at bounding box center [327, 231] width 74 height 20
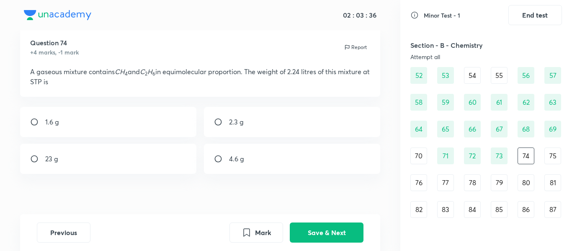
click at [268, 131] on div "2.3 g" at bounding box center [292, 122] width 177 height 30
radio input "true"
click at [320, 230] on button "Save & Next" at bounding box center [327, 231] width 74 height 20
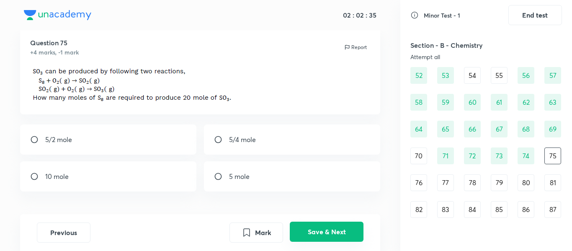
click at [320, 230] on button "Save & Next" at bounding box center [327, 231] width 74 height 20
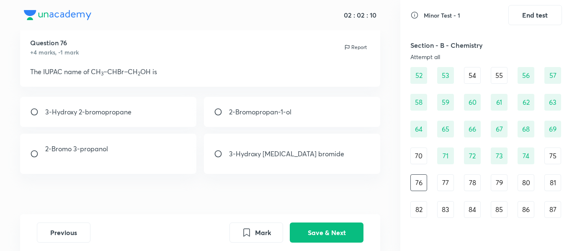
click at [283, 110] on p "2-Bromopropan-1-ol" at bounding box center [260, 112] width 62 height 10
radio input "true"
click at [320, 227] on button "Save & Next" at bounding box center [327, 231] width 74 height 20
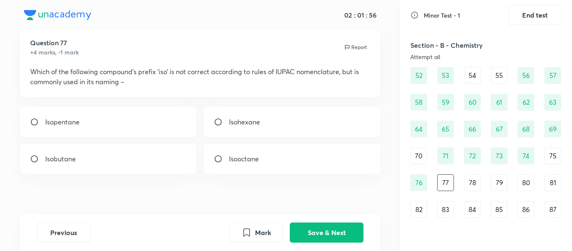
click at [270, 121] on div "Isohexane" at bounding box center [292, 122] width 177 height 30
radio input "true"
click at [329, 224] on button "Save & Next" at bounding box center [327, 231] width 74 height 20
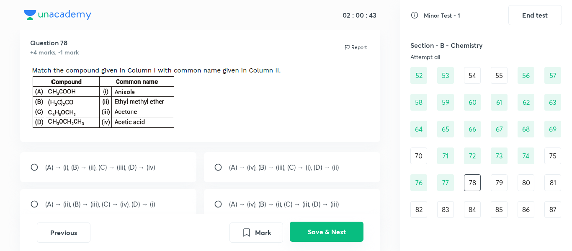
click at [329, 228] on button "Save & Next" at bounding box center [327, 231] width 74 height 20
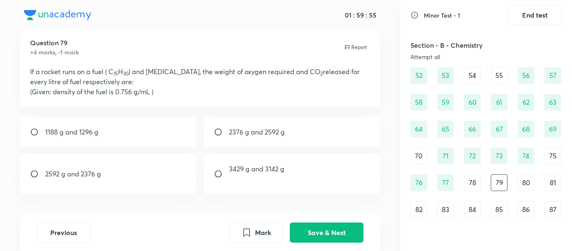
click at [92, 174] on p "2592 g and 2376 g" at bounding box center [73, 174] width 56 height 10
radio input "true"
click at [335, 229] on button "Save & Next" at bounding box center [327, 231] width 74 height 20
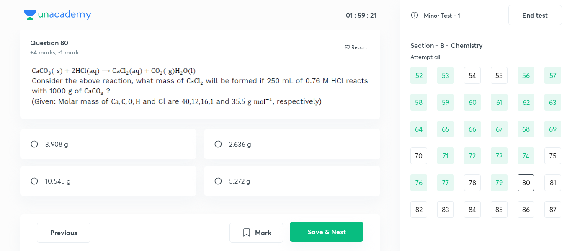
drag, startPoint x: 75, startPoint y: 177, endPoint x: 338, endPoint y: 224, distance: 266.7
click at [338, 224] on div "01 : 59 : 21 Question 80 +4 marks, -1 mark Report 3.908 g 2.636 g 10.545 g 5.27…" at bounding box center [200, 125] width 400 height 251
click at [338, 224] on button "Save & Next" at bounding box center [327, 231] width 74 height 20
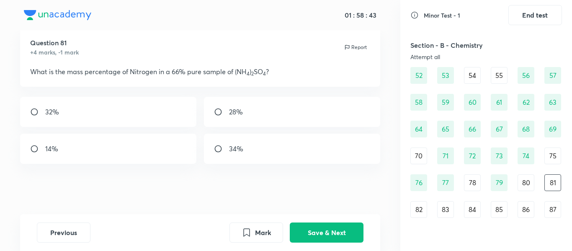
click at [93, 156] on div "14%" at bounding box center [108, 149] width 177 height 30
radio input "true"
click at [312, 233] on button "Save & Next" at bounding box center [327, 231] width 74 height 20
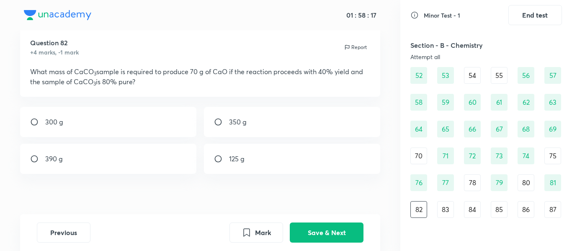
click at [86, 151] on div "390 g" at bounding box center [108, 159] width 177 height 30
radio input "true"
click at [329, 232] on button "Save & Next" at bounding box center [327, 231] width 74 height 20
drag, startPoint x: 275, startPoint y: 151, endPoint x: 313, endPoint y: 178, distance: 47.2
click at [313, 178] on div "Question 83 +4 marks, -1 mark Report Two metallic oxides contain 27.6% and 30% …" at bounding box center [200, 126] width 400 height 196
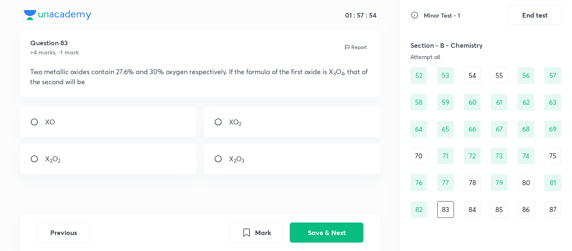
click at [313, 178] on div "Question 83 +4 marks, -1 mark Report Two metallic oxides contain 27.6% and 30% …" at bounding box center [200, 126] width 400 height 196
drag, startPoint x: 313, startPoint y: 165, endPoint x: 296, endPoint y: 158, distance: 19.1
click at [296, 158] on div "X 2 O 3" at bounding box center [292, 159] width 177 height 30
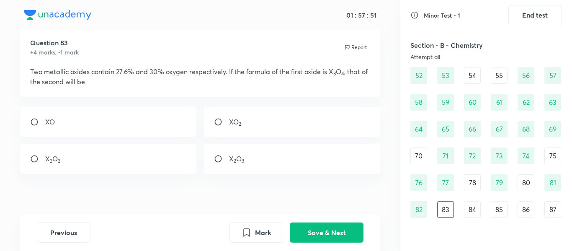
radio input "true"
click at [335, 231] on button "Save & Next" at bounding box center [327, 231] width 74 height 20
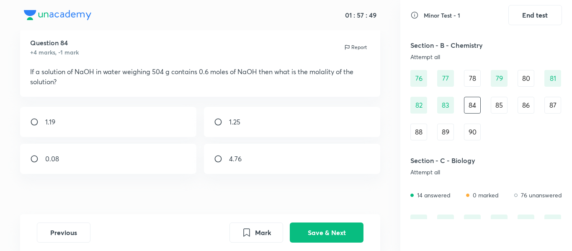
scroll to position [444, 0]
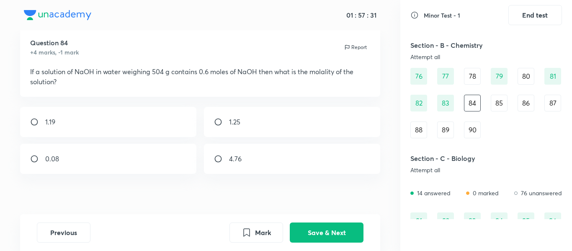
click at [272, 117] on div "1.25" at bounding box center [292, 122] width 177 height 30
radio input "true"
click at [338, 231] on button "Save & Next" at bounding box center [327, 231] width 74 height 20
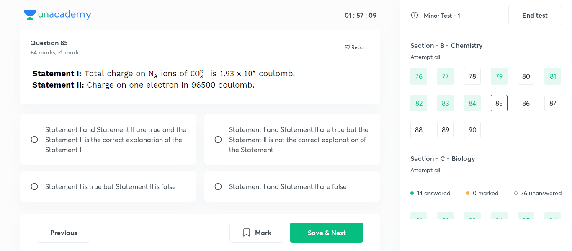
drag, startPoint x: 152, startPoint y: 190, endPoint x: 171, endPoint y: 186, distance: 20.0
click at [171, 186] on p "Statement I is true but Statement II is false" at bounding box center [110, 186] width 131 height 10
radio input "true"
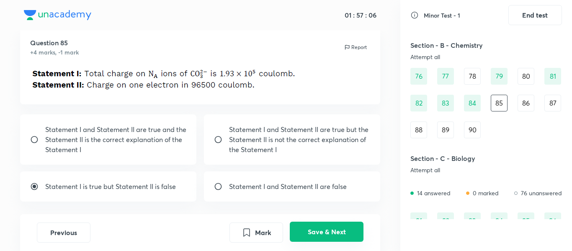
click at [319, 224] on button "Save & Next" at bounding box center [327, 231] width 74 height 20
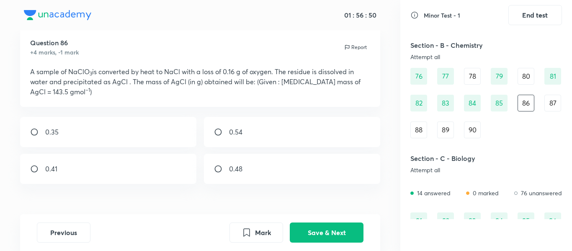
drag, startPoint x: 250, startPoint y: 168, endPoint x: 319, endPoint y: 175, distance: 69.4
click at [319, 175] on div "0.48" at bounding box center [292, 169] width 177 height 30
radio input "true"
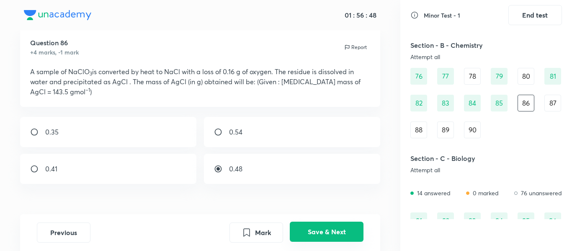
click at [349, 226] on button "Save & Next" at bounding box center [327, 231] width 74 height 20
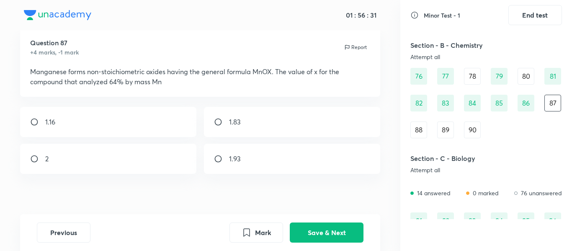
click at [266, 154] on div "1.93" at bounding box center [292, 159] width 177 height 30
radio input "true"
click at [320, 230] on button "Save & Next" at bounding box center [327, 231] width 74 height 20
click at [260, 124] on div "164" at bounding box center [292, 122] width 177 height 30
radio input "true"
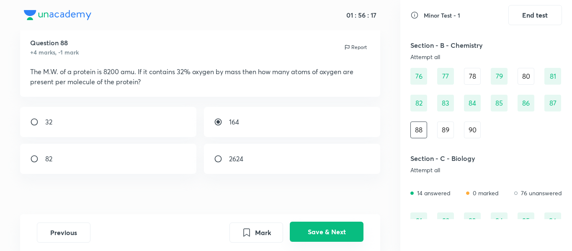
click at [323, 226] on button "Save & Next" at bounding box center [327, 231] width 74 height 20
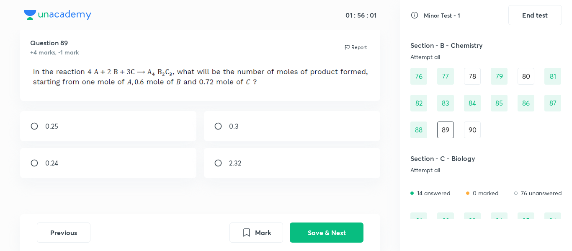
click at [85, 166] on div "0.24" at bounding box center [108, 163] width 177 height 30
radio input "true"
click at [312, 234] on button "Save & Next" at bounding box center [327, 231] width 74 height 20
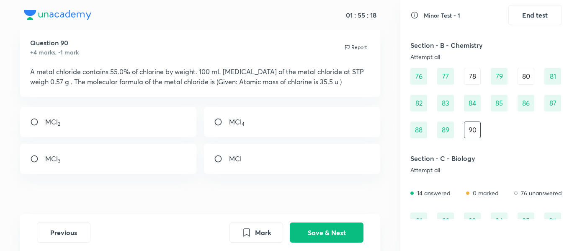
click at [108, 118] on div "MCl 2" at bounding box center [108, 122] width 177 height 30
radio input "true"
click at [337, 229] on button "Save & Next" at bounding box center [327, 231] width 74 height 20
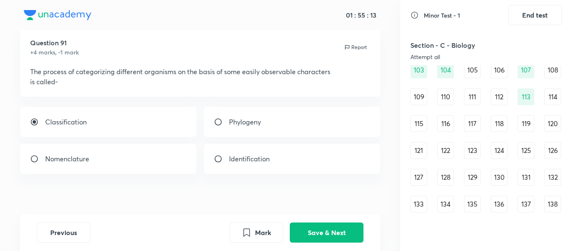
scroll to position [644, 0]
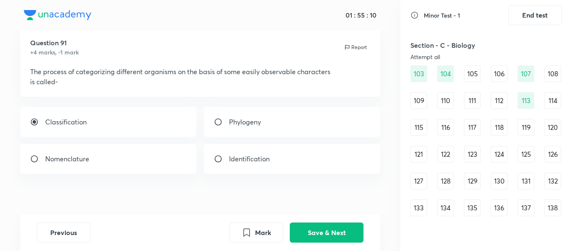
click at [555, 102] on div "114" at bounding box center [552, 100] width 17 height 17
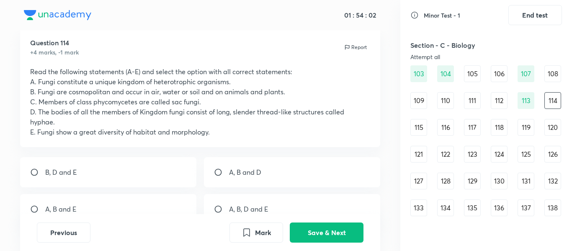
click at [134, 204] on div "A, B and E" at bounding box center [108, 209] width 177 height 30
radio input "true"
click at [335, 229] on button "Save & Next" at bounding box center [327, 231] width 74 height 20
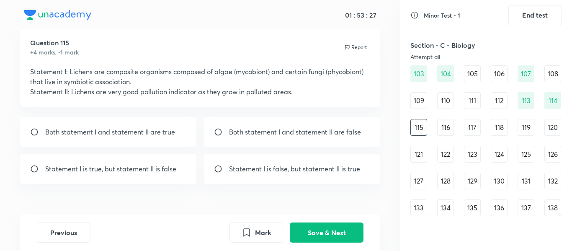
click at [141, 172] on p "Statement I is true, but statement II is false" at bounding box center [110, 169] width 131 height 10
radio input "true"
click at [321, 228] on button "Save & Next" at bounding box center [327, 231] width 74 height 20
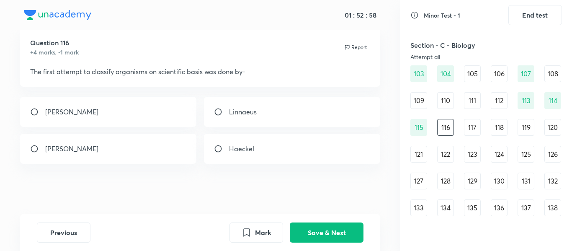
click at [143, 118] on div "Aristotle" at bounding box center [108, 112] width 177 height 30
radio input "true"
click at [326, 231] on button "Save & Next" at bounding box center [327, 231] width 74 height 20
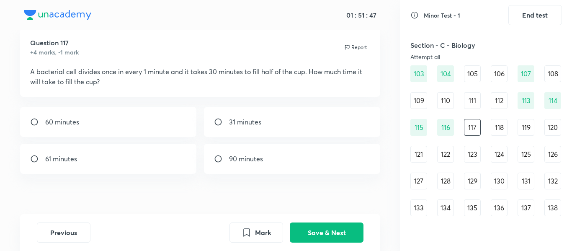
click at [248, 128] on div "31 minutes" at bounding box center [292, 122] width 177 height 30
radio input "true"
click at [350, 230] on button "Save & Next" at bounding box center [327, 231] width 74 height 20
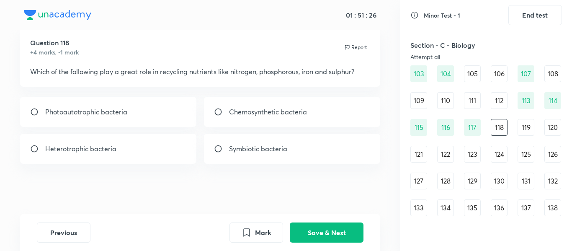
click at [327, 129] on div "Photoautotrophic bacteria Chemosynthetic bacteria Heterotrophic bacteria Symbio…" at bounding box center [200, 130] width 360 height 67
click at [324, 119] on div "Chemosynthetic bacteria" at bounding box center [292, 112] width 177 height 30
radio input "true"
click at [311, 229] on button "Save & Next" at bounding box center [327, 231] width 74 height 20
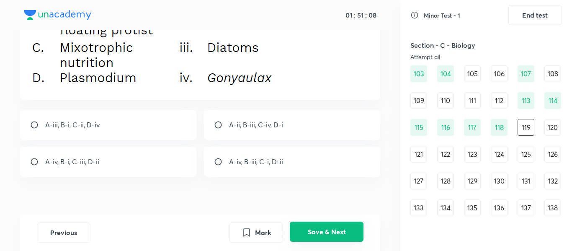
scroll to position [121, 0]
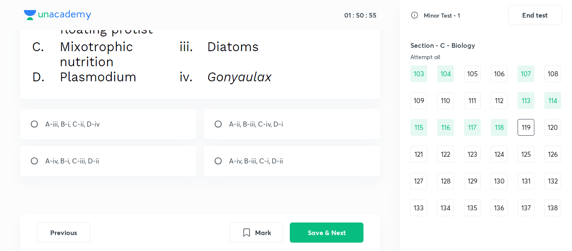
click at [255, 167] on div "A-iv, B-iii, C-i, D-ii" at bounding box center [292, 161] width 177 height 30
radio input "true"
click at [310, 226] on button "Save & Next" at bounding box center [327, 231] width 74 height 20
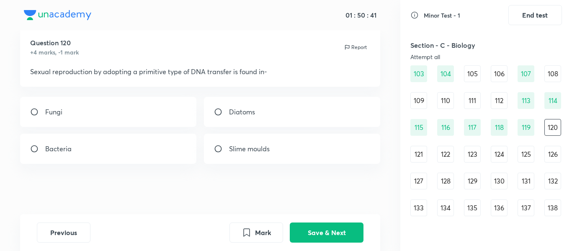
click at [118, 149] on div "Bacteria" at bounding box center [108, 149] width 177 height 30
radio input "true"
click at [320, 230] on button "Save & Next" at bounding box center [327, 231] width 74 height 20
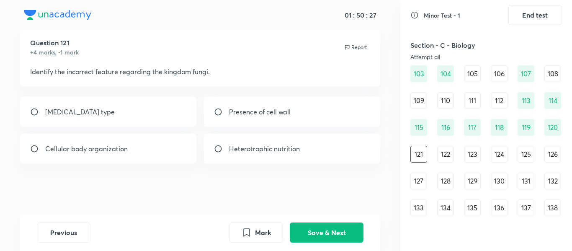
click at [133, 149] on div "Cellular body organization" at bounding box center [108, 149] width 177 height 30
radio input "true"
click at [337, 218] on div "Previous Mark Save & Next" at bounding box center [200, 232] width 360 height 37
click at [336, 225] on button "Save & Next" at bounding box center [327, 231] width 74 height 20
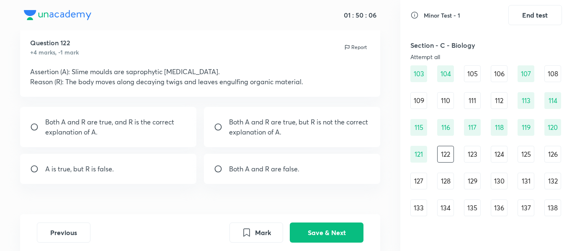
click at [118, 133] on p "Both A and R are true, and R is the correct explanation of A." at bounding box center [115, 127] width 141 height 20
radio input "true"
click at [304, 226] on button "Save & Next" at bounding box center [327, 231] width 74 height 20
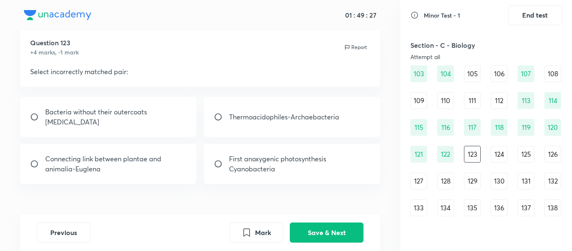
click at [306, 172] on p "First anoxygenic photosynthesis Cyanobacteria" at bounding box center [299, 164] width 141 height 20
radio input "true"
click at [325, 228] on button "Save & Next" at bounding box center [327, 231] width 74 height 20
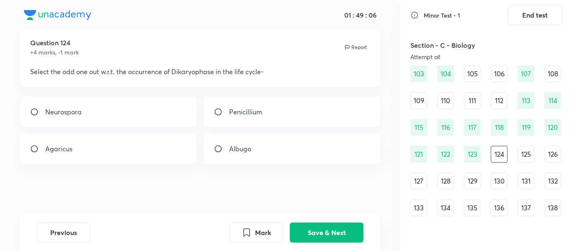
click at [249, 156] on div "Albugo" at bounding box center [292, 149] width 177 height 30
radio input "true"
click at [358, 229] on button "Save & Next" at bounding box center [327, 231] width 74 height 20
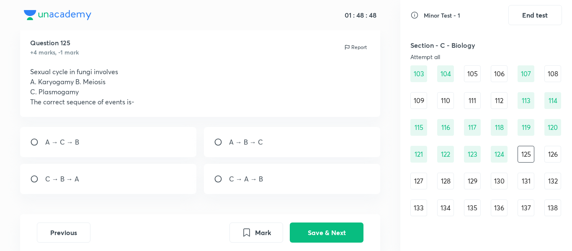
click at [285, 182] on div "C → A → B" at bounding box center [292, 179] width 177 height 30
radio input "true"
click at [321, 224] on button "Save & Next" at bounding box center [327, 231] width 74 height 20
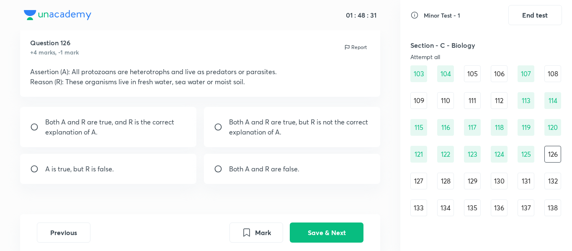
click at [174, 134] on p "Both A and R are true, and R is the correct explanation of A." at bounding box center [115, 127] width 141 height 20
radio input "true"
click at [336, 227] on button "Save & Next" at bounding box center [327, 231] width 74 height 20
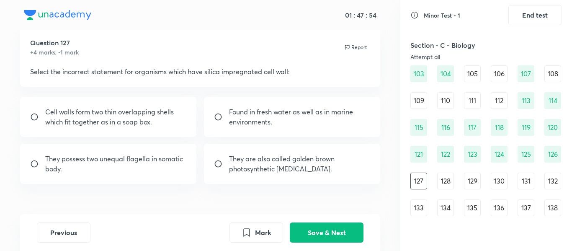
click at [141, 173] on p "They possess two unequal flagella in somatic body." at bounding box center [115, 164] width 141 height 20
radio input "true"
click at [332, 228] on button "Save & Next" at bounding box center [327, 231] width 74 height 20
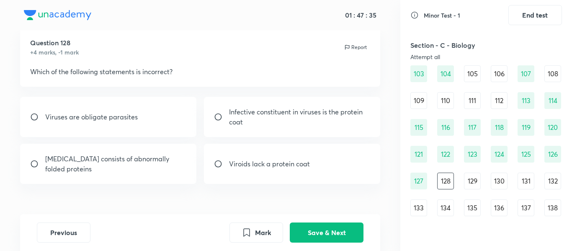
drag, startPoint x: 297, startPoint y: 121, endPoint x: 336, endPoint y: 103, distance: 43.1
click at [336, 103] on div "Infective constituent in viruses is the protein coat" at bounding box center [292, 117] width 177 height 40
radio input "true"
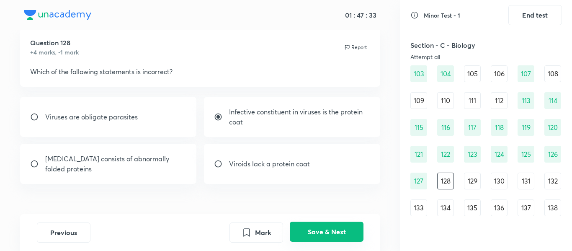
click at [337, 231] on button "Save & Next" at bounding box center [327, 231] width 74 height 20
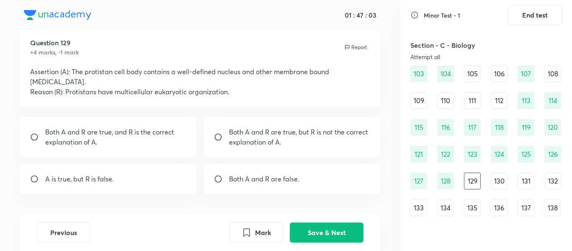
click at [129, 178] on div "A is true, but R is false." at bounding box center [108, 179] width 177 height 30
radio input "true"
click at [314, 231] on button "Save & Next" at bounding box center [327, 231] width 74 height 20
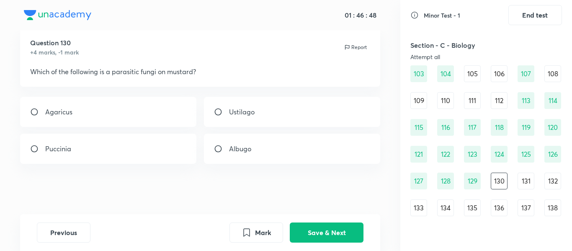
click at [267, 150] on div "Albugo" at bounding box center [292, 149] width 177 height 30
radio input "true"
click at [317, 232] on button "Save & Next" at bounding box center [327, 231] width 74 height 20
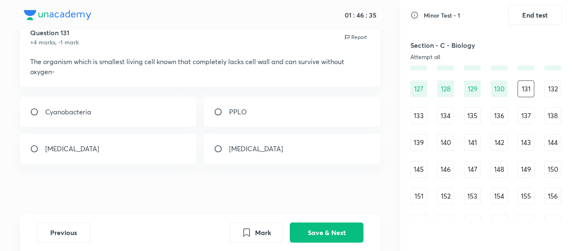
scroll to position [736, 0]
click at [333, 100] on div "PPLO" at bounding box center [292, 112] width 177 height 30
radio input "true"
click at [335, 225] on button "Save & Next" at bounding box center [327, 231] width 74 height 20
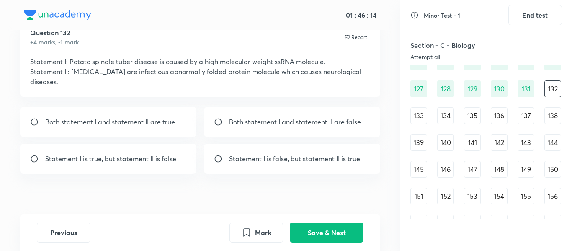
click at [318, 154] on p "Statement I is false, but statement II is true" at bounding box center [294, 159] width 131 height 10
radio input "true"
drag, startPoint x: 333, startPoint y: 224, endPoint x: 354, endPoint y: 190, distance: 39.8
click at [354, 190] on div "01 : 46 : 13 Question 132 +4 marks, -1 mark Report Statement I: Potato spindle …" at bounding box center [200, 125] width 400 height 251
click at [312, 230] on button "Save & Next" at bounding box center [327, 231] width 74 height 20
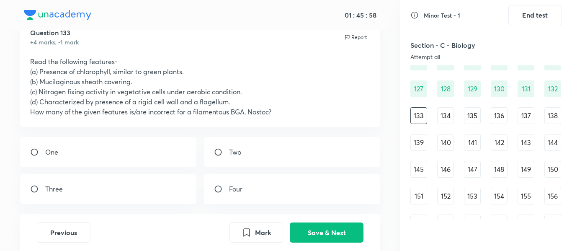
click at [297, 155] on div "Two" at bounding box center [292, 152] width 177 height 30
radio input "true"
click at [332, 235] on button "Save & Next" at bounding box center [327, 231] width 74 height 20
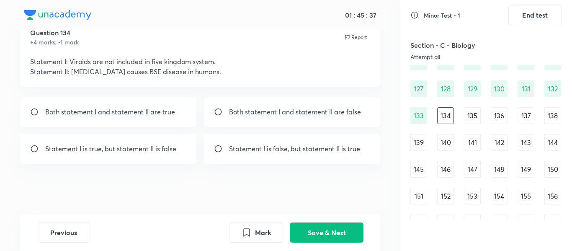
click at [88, 156] on div "Statement I is true, but statement II is false" at bounding box center [108, 149] width 177 height 30
radio input "true"
click at [306, 225] on button "Save & Next" at bounding box center [327, 231] width 74 height 20
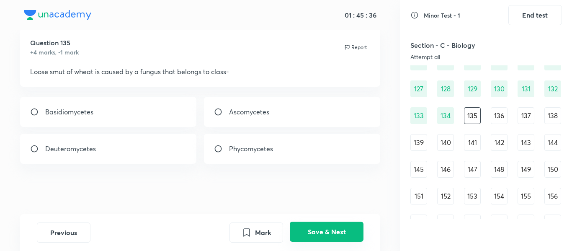
scroll to position [23, 0]
drag, startPoint x: 123, startPoint y: 118, endPoint x: 152, endPoint y: 111, distance: 30.0
click at [152, 111] on div "Basidiomycetes" at bounding box center [108, 112] width 177 height 30
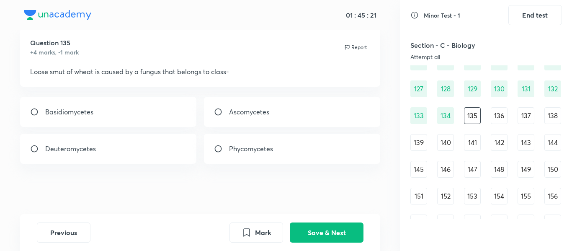
radio input "true"
click at [320, 226] on button "Save & Next" at bounding box center [327, 231] width 74 height 20
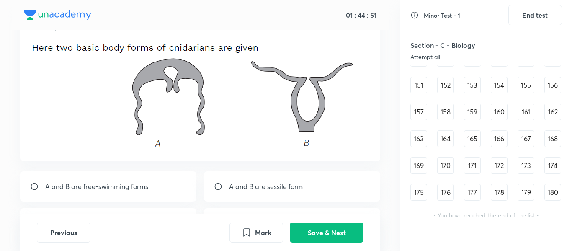
scroll to position [47, 0]
click at [134, 189] on p "A and B are free-swimming forms" at bounding box center [96, 186] width 103 height 10
radio input "true"
click at [312, 228] on button "Save & Next" at bounding box center [327, 231] width 74 height 20
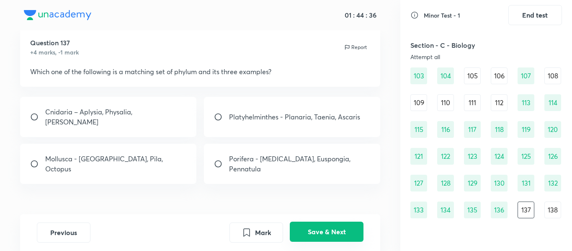
scroll to position [641, 0]
click at [90, 159] on div "Mollusca - Loligo, Pila, Octopus" at bounding box center [108, 164] width 177 height 40
radio input "true"
click at [321, 231] on button "Save & Next" at bounding box center [327, 231] width 74 height 20
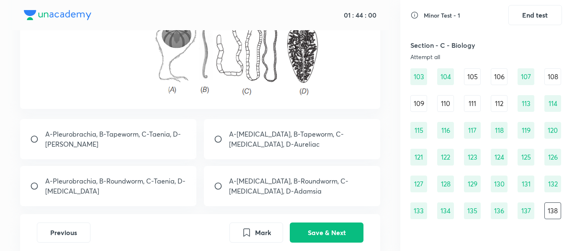
scroll to position [90, 0]
click at [100, 144] on p "A-Pleurobrachia, B-Tapeworm, C-Taenia, D-Aurelia" at bounding box center [115, 138] width 141 height 20
radio input "true"
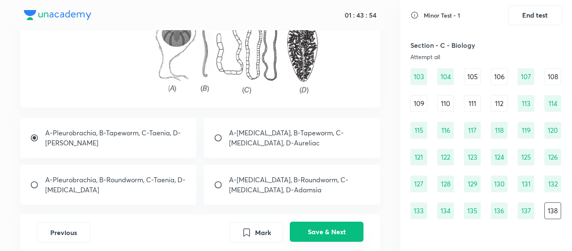
click at [331, 227] on button "Save & Next" at bounding box center [327, 231] width 74 height 20
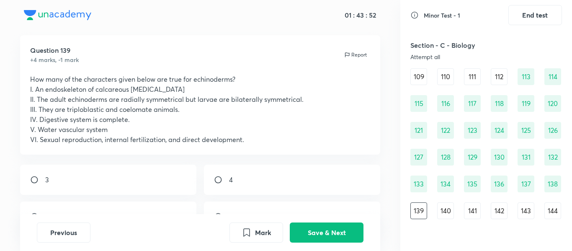
scroll to position [14, 0]
click at [224, 183] on input "radio" at bounding box center [221, 181] width 15 height 8
radio input "true"
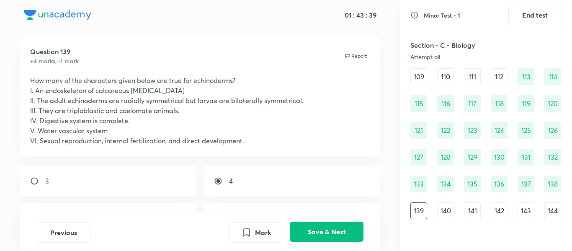
click at [339, 231] on button "Save & Next" at bounding box center [327, 231] width 74 height 20
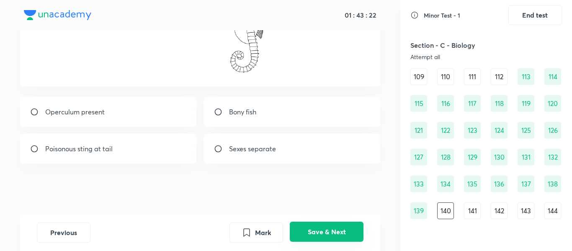
scroll to position [119, 0]
click at [95, 109] on p "Operculum present" at bounding box center [74, 112] width 59 height 10
radio input "true"
click at [321, 225] on button "Save & Next" at bounding box center [327, 231] width 74 height 20
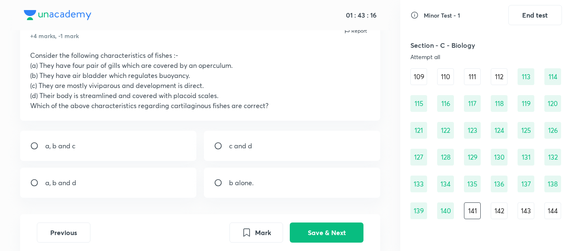
scroll to position [39, 0]
drag, startPoint x: 220, startPoint y: 145, endPoint x: 319, endPoint y: 151, distance: 98.5
click at [319, 151] on div "c and d" at bounding box center [292, 145] width 177 height 30
click at [321, 150] on div "c and d" at bounding box center [292, 145] width 177 height 30
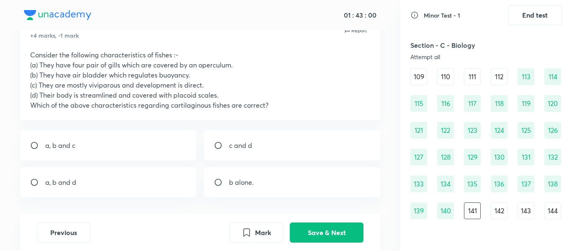
radio input "true"
click at [334, 228] on button "Save & Next" at bounding box center [327, 231] width 74 height 20
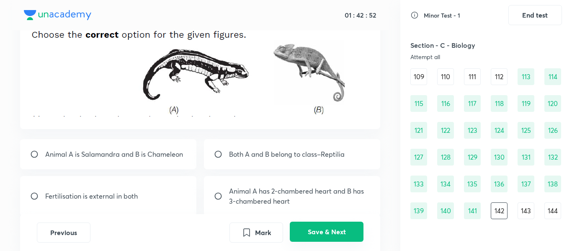
scroll to position [60, 0]
drag, startPoint x: 148, startPoint y: 162, endPoint x: 178, endPoint y: 158, distance: 30.4
click at [178, 158] on div "Animal A is Salamandra and B is Chameleon" at bounding box center [108, 154] width 177 height 30
click at [178, 158] on p "Animal A is Salamandra and B is Chameleon" at bounding box center [114, 154] width 138 height 10
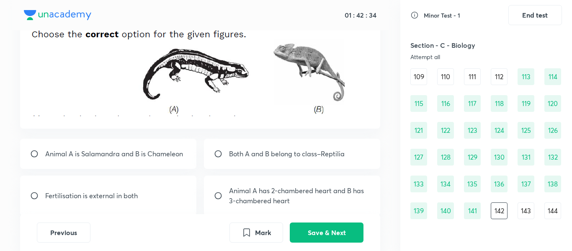
radio input "true"
click at [320, 232] on button "Save & Next" at bounding box center [327, 231] width 74 height 20
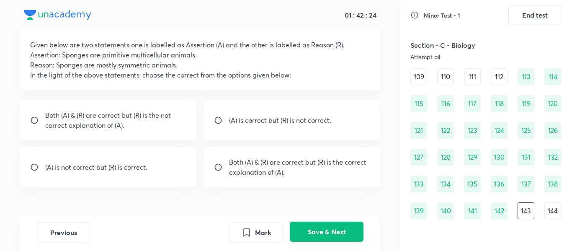
scroll to position [48, 0]
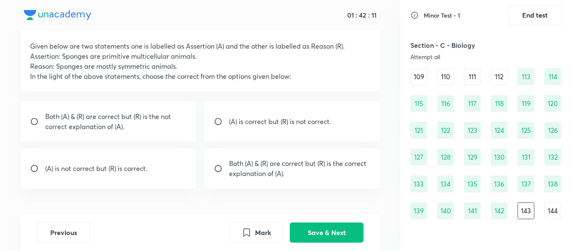
click at [259, 131] on div "(A) is correct but (R) is not correct." at bounding box center [292, 121] width 177 height 40
radio input "true"
click at [314, 231] on button "Save & Next" at bounding box center [327, 231] width 74 height 20
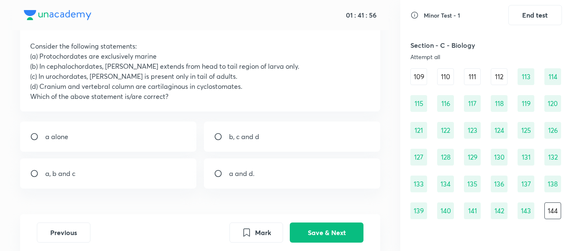
click at [85, 132] on div "a alone" at bounding box center [108, 136] width 177 height 30
radio input "true"
click at [325, 229] on button "Save & Next" at bounding box center [327, 231] width 74 height 20
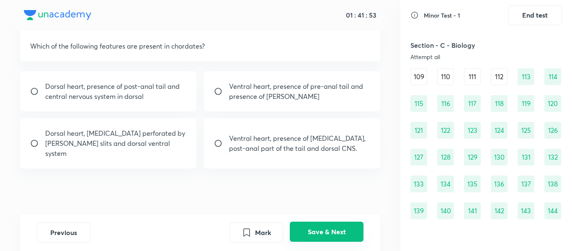
scroll to position [695, 0]
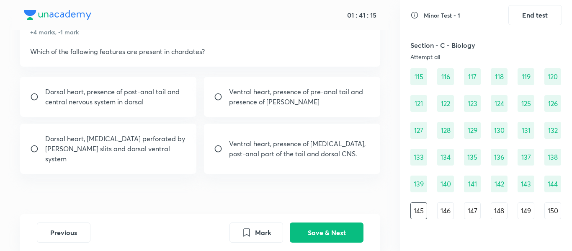
drag, startPoint x: 317, startPoint y: 147, endPoint x: 303, endPoint y: 149, distance: 14.4
click at [303, 149] on p "Ventral heart, presence of notochord, post-anal part of the tail and dorsal CNS." at bounding box center [299, 149] width 141 height 20
radio input "true"
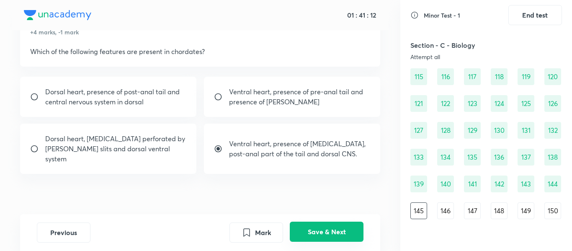
click at [339, 231] on button "Save & Next" at bounding box center [327, 231] width 74 height 20
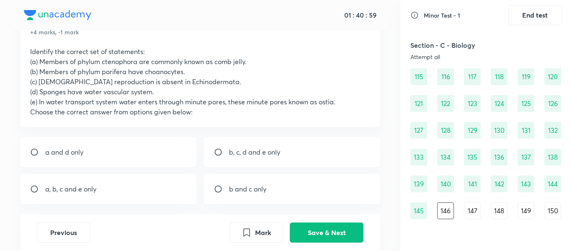
click at [71, 150] on p "a and d only" at bounding box center [64, 152] width 38 height 10
radio input "true"
click at [319, 220] on div "Previous Mark Save & Next" at bounding box center [200, 232] width 360 height 37
click at [325, 226] on button "Save & Next" at bounding box center [327, 231] width 74 height 20
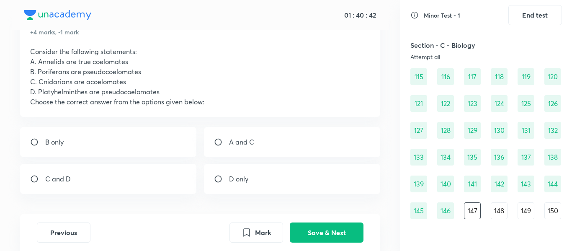
drag, startPoint x: 285, startPoint y: 138, endPoint x: 303, endPoint y: 137, distance: 18.0
click at [303, 137] on div "A and C" at bounding box center [292, 142] width 177 height 30
radio input "true"
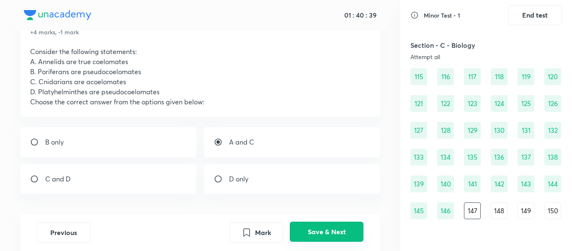
click at [331, 228] on button "Save & Next" at bounding box center [327, 231] width 74 height 20
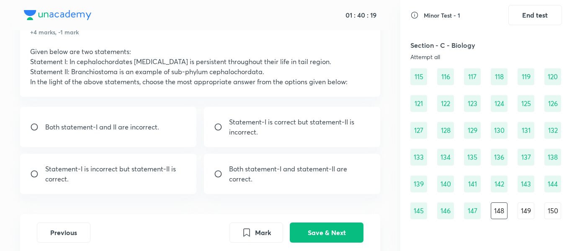
click at [312, 172] on p "Both statement-I and statement-II are correct." at bounding box center [299, 174] width 141 height 20
radio input "true"
click at [331, 230] on button "Save & Next" at bounding box center [327, 231] width 74 height 20
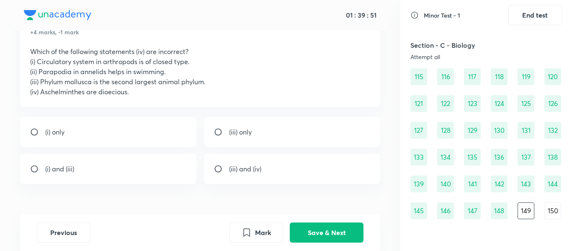
click at [85, 172] on div "(i) and (iii)" at bounding box center [108, 169] width 177 height 30
radio input "true"
click at [324, 229] on button "Save & Next" at bounding box center [327, 231] width 74 height 20
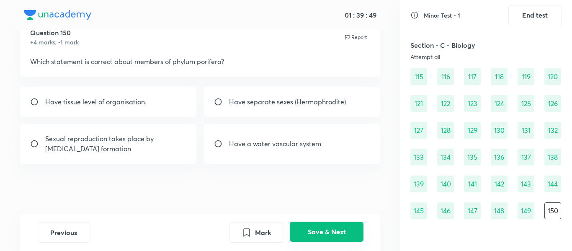
scroll to position [33, 0]
click at [32, 138] on div "Sexual reproduction takes place by gamete formation" at bounding box center [108, 143] width 177 height 40
radio input "true"
click at [308, 231] on button "Save & Next" at bounding box center [327, 231] width 74 height 20
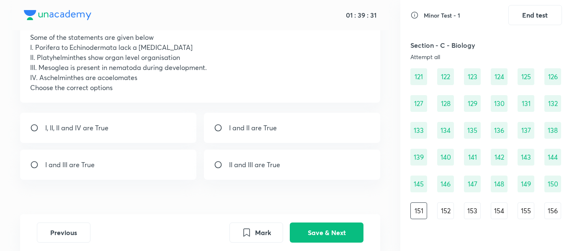
scroll to position [57, 0]
click at [301, 124] on div "I and II are True" at bounding box center [292, 127] width 177 height 30
radio input "true"
click at [315, 232] on button "Save & Next" at bounding box center [327, 231] width 74 height 20
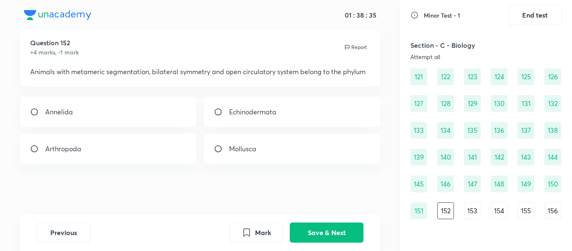
click at [126, 159] on div "Arthropoda" at bounding box center [108, 149] width 177 height 30
radio input "true"
click at [310, 226] on button "Save & Next" at bounding box center [327, 231] width 74 height 20
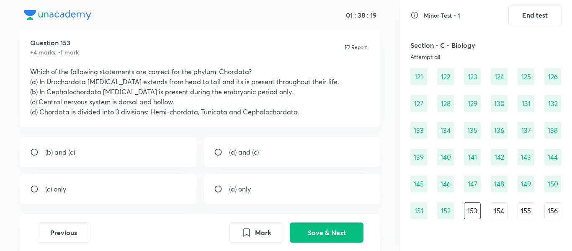
click at [72, 188] on div "(c) only" at bounding box center [108, 189] width 177 height 30
radio input "true"
click at [331, 231] on button "Save & Next" at bounding box center [327, 231] width 74 height 20
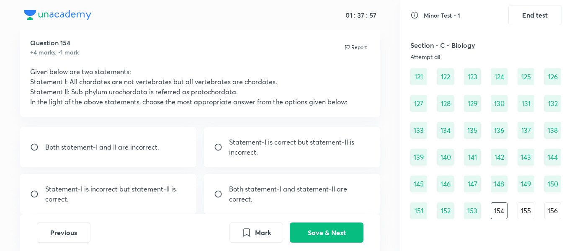
click at [279, 193] on p "Both statement-I and statement-II are correct." at bounding box center [299, 194] width 141 height 20
radio input "true"
click at [331, 225] on button "Save & Next" at bounding box center [327, 231] width 74 height 20
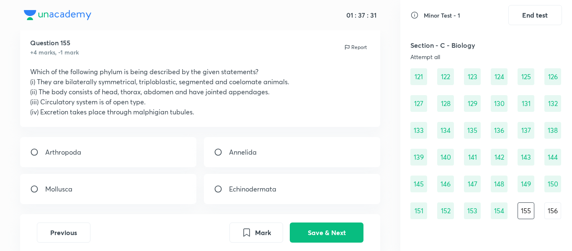
click at [124, 149] on div "Arthropoda" at bounding box center [108, 152] width 177 height 30
radio input "true"
click at [332, 232] on button "Save & Next" at bounding box center [327, 231] width 74 height 20
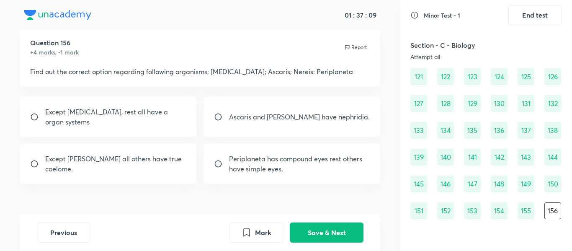
click at [265, 156] on p "Periplaneta has compound eyes rest others have simple eyes." at bounding box center [299, 164] width 141 height 20
radio input "true"
click at [348, 229] on button "Save & Next" at bounding box center [327, 231] width 74 height 20
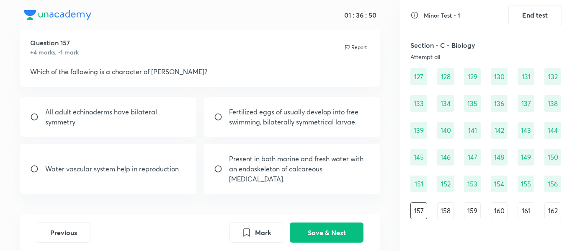
drag, startPoint x: 290, startPoint y: 118, endPoint x: 348, endPoint y: 118, distance: 57.8
click at [348, 118] on p "Fertilized eggs of usually develop into free swimming, bilaterally symmetrical …" at bounding box center [299, 117] width 141 height 20
radio input "true"
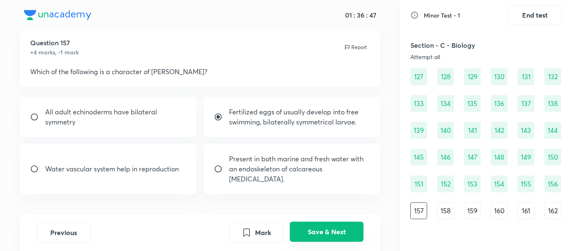
click at [339, 232] on button "Save & Next" at bounding box center [327, 231] width 74 height 20
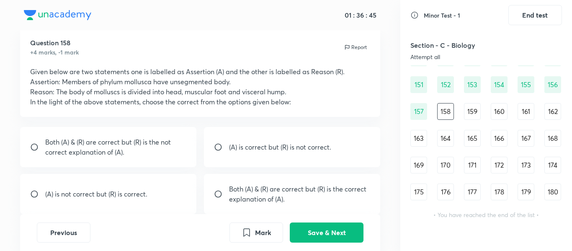
scroll to position [847, 0]
click at [173, 148] on p "Both (A) & (R) are correct but (R) is the not correct explanation of (A)." at bounding box center [115, 147] width 141 height 20
radio input "true"
click at [324, 229] on button "Save & Next" at bounding box center [327, 231] width 74 height 20
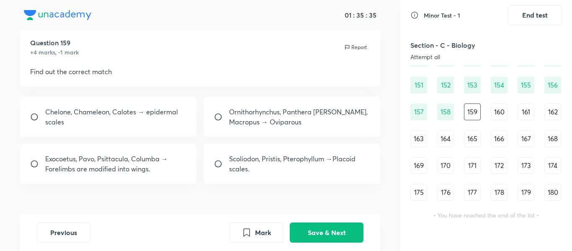
click at [170, 123] on p "Chelone, Chameleon, Calotes → epidermal scales" at bounding box center [115, 117] width 141 height 20
radio input "true"
click at [342, 229] on button "Save & Next" at bounding box center [327, 231] width 74 height 20
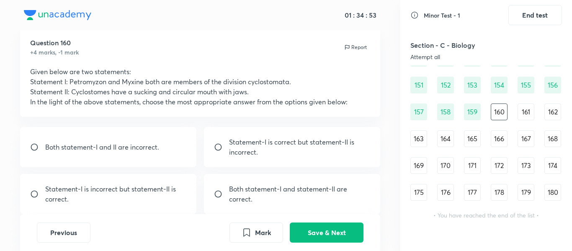
click at [287, 156] on p "Statement-I is correct but statement-II is incorrect." at bounding box center [299, 147] width 141 height 20
radio input "true"
click at [329, 230] on button "Save & Next" at bounding box center [327, 231] width 74 height 20
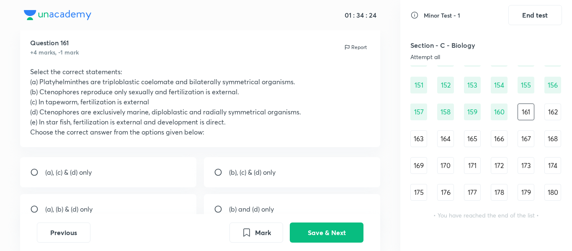
click at [255, 210] on p "(b) and (d) only" at bounding box center [251, 209] width 45 height 10
radio input "true"
click at [332, 228] on button "Save & Next" at bounding box center [327, 231] width 74 height 20
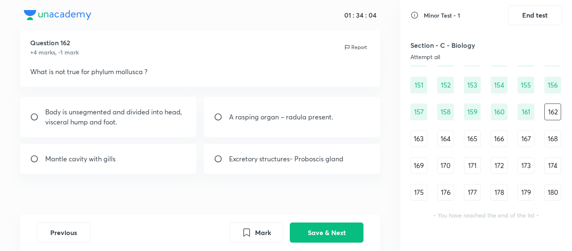
click at [279, 162] on p "Excretory structures- Proboscis gland" at bounding box center [286, 159] width 114 height 10
radio input "true"
click at [337, 230] on button "Save & Next" at bounding box center [327, 231] width 74 height 20
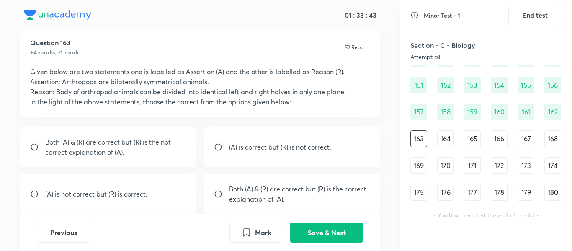
click at [90, 159] on div "Both (A) & (R) are correct but (R) is the not correct explanation of (A)." at bounding box center [108, 147] width 177 height 40
radio input "true"
click at [320, 232] on button "Save & Next" at bounding box center [327, 231] width 74 height 20
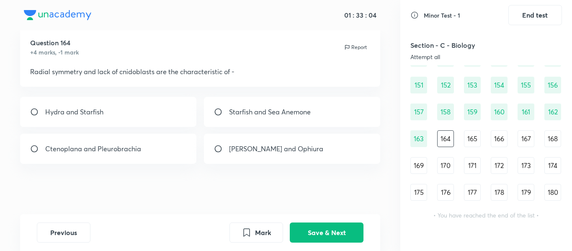
click at [58, 154] on div "Ctenoplana and Pleurobrachia" at bounding box center [108, 149] width 177 height 30
radio input "true"
click at [314, 234] on button "Save & Next" at bounding box center [327, 231] width 74 height 20
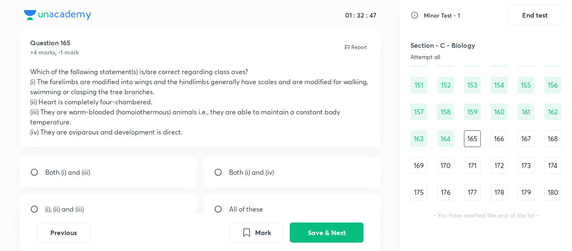
drag, startPoint x: 287, startPoint y: 204, endPoint x: 224, endPoint y: 210, distance: 62.7
click at [224, 210] on div "All of these" at bounding box center [292, 209] width 177 height 30
click at [224, 210] on input "radio" at bounding box center [221, 209] width 15 height 8
radio input "true"
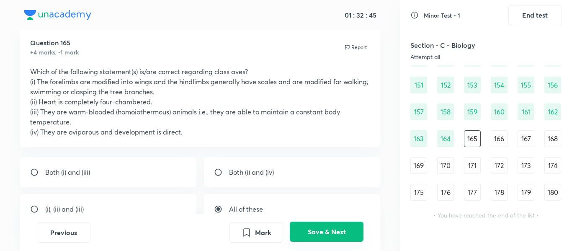
click at [320, 229] on button "Save & Next" at bounding box center [327, 231] width 74 height 20
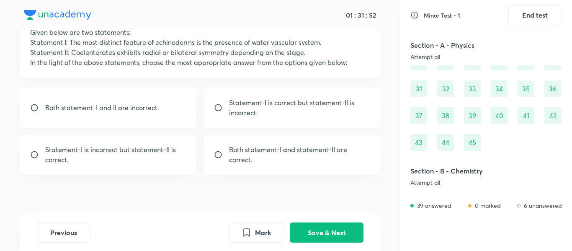
scroll to position [154, 0]
click at [464, 135] on div "45" at bounding box center [472, 141] width 17 height 17
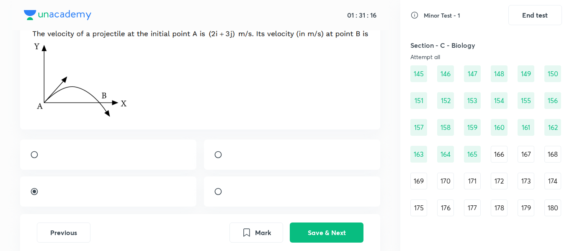
scroll to position [848, 0]
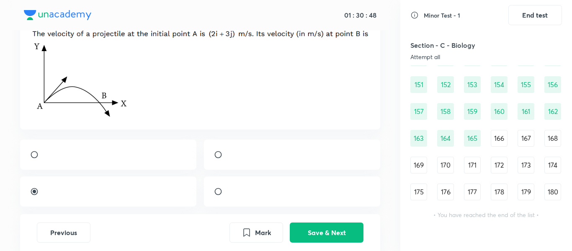
click at [499, 135] on div "166" at bounding box center [499, 138] width 17 height 17
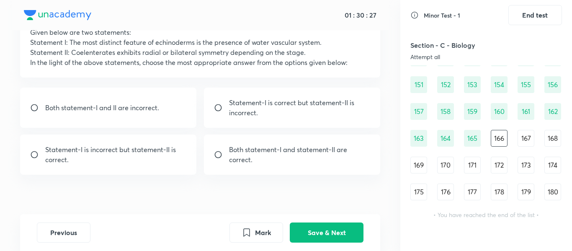
click at [306, 110] on p "Statement-I is correct but statement-II is incorrect." at bounding box center [299, 108] width 141 height 20
radio input "true"
click at [347, 231] on button "Save & Next" at bounding box center [327, 231] width 74 height 20
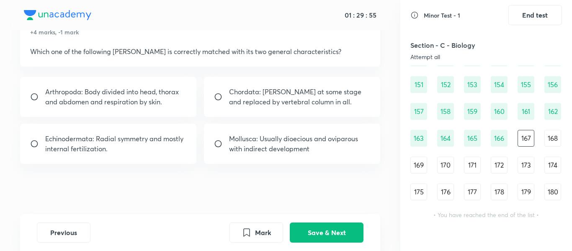
click at [339, 156] on div "Mollusca: Usually dioecious and oviparous with indirect development" at bounding box center [292, 143] width 177 height 40
radio input "true"
click at [318, 229] on button "Save & Next" at bounding box center [327, 231] width 74 height 20
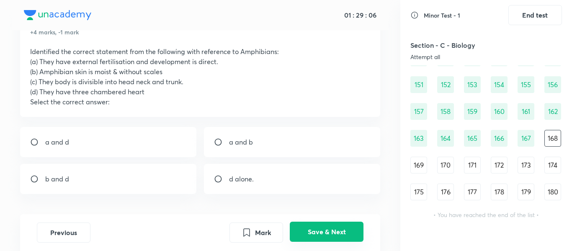
click at [311, 230] on button "Save & Next" at bounding box center [327, 231] width 74 height 20
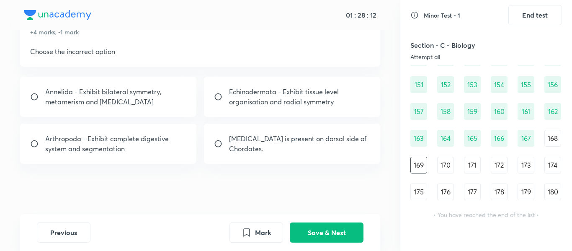
click at [152, 100] on p "Annelida - Exhibit bilateral symmetry, metamerism and coelom" at bounding box center [115, 97] width 141 height 20
radio input "true"
click at [328, 225] on button "Save & Next" at bounding box center [327, 231] width 74 height 20
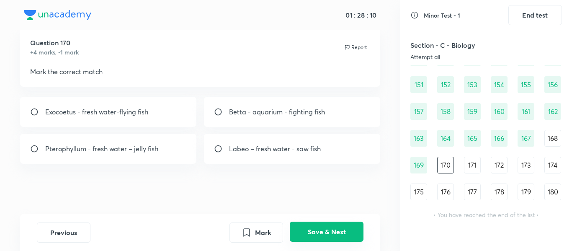
scroll to position [23, 0]
click at [323, 231] on button "Save & Next" at bounding box center [327, 231] width 74 height 20
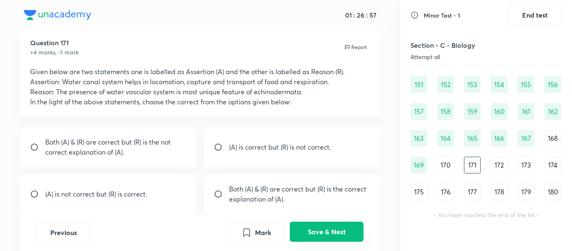
scroll to position [43, 0]
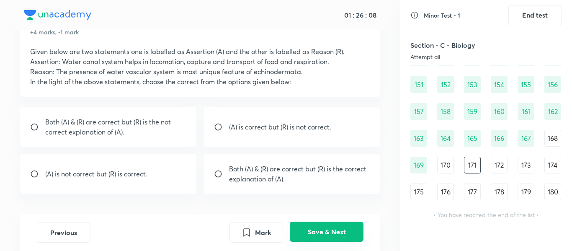
click at [343, 230] on button "Save & Next" at bounding box center [327, 231] width 74 height 20
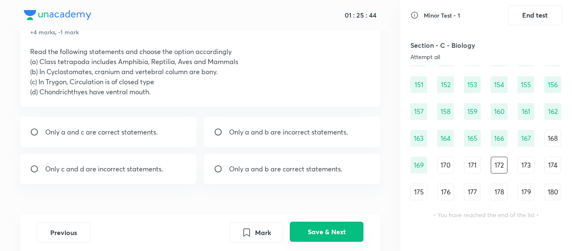
click at [345, 233] on button "Save & Next" at bounding box center [327, 231] width 74 height 20
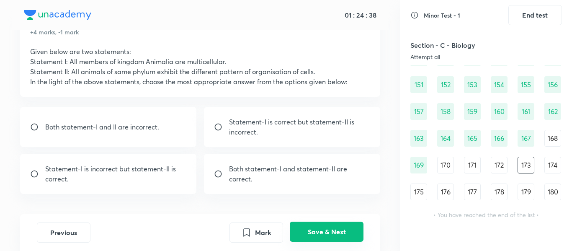
click at [340, 231] on button "Save & Next" at bounding box center [327, 231] width 74 height 20
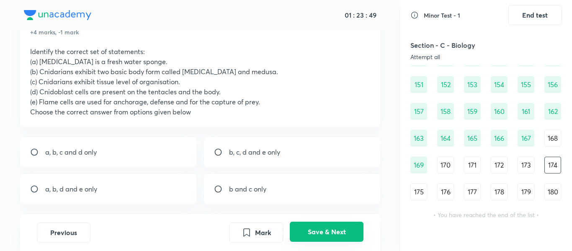
click at [319, 228] on button "Save & Next" at bounding box center [327, 231] width 74 height 20
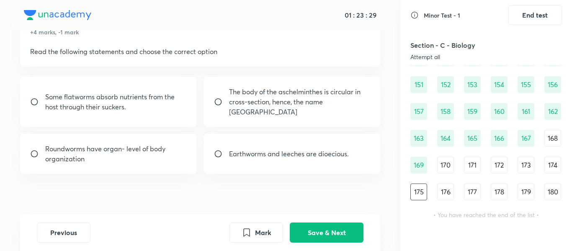
click at [444, 192] on div "176" at bounding box center [445, 191] width 17 height 17
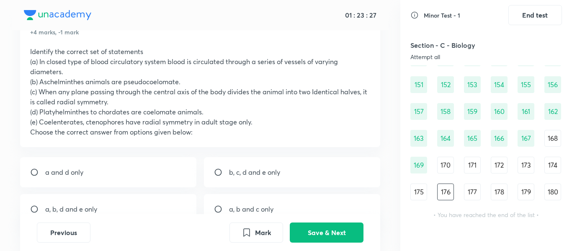
click at [463, 191] on div "91 92 93 94 95 96 97 98 99 100 101 102 103 104 105 106 107 108 109 110 111 112 …" at bounding box center [486, 4] width 152 height 392
click at [473, 192] on div "177" at bounding box center [472, 191] width 17 height 17
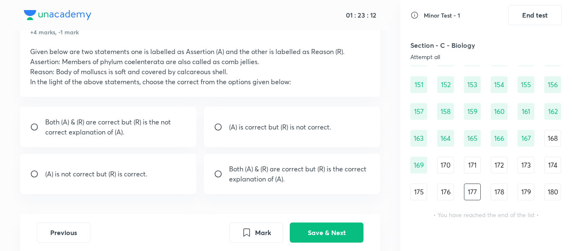
click at [494, 190] on div "178" at bounding box center [499, 191] width 17 height 17
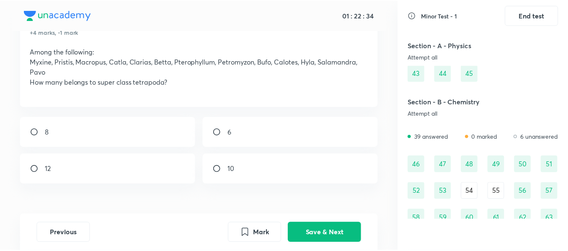
scroll to position [216, 0]
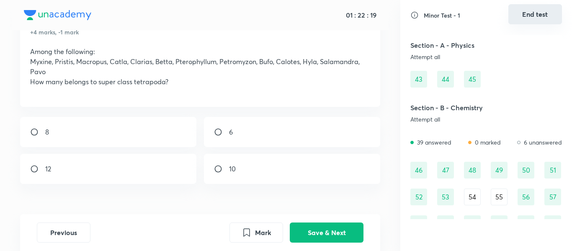
click at [535, 18] on button "End test" at bounding box center [535, 14] width 54 height 20
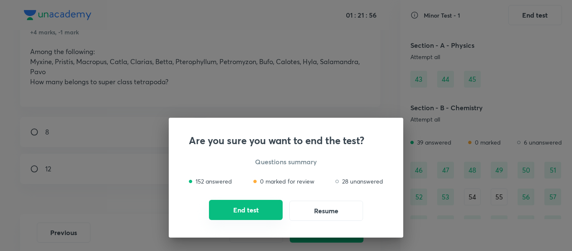
click at [266, 209] on button "End test" at bounding box center [246, 210] width 74 height 20
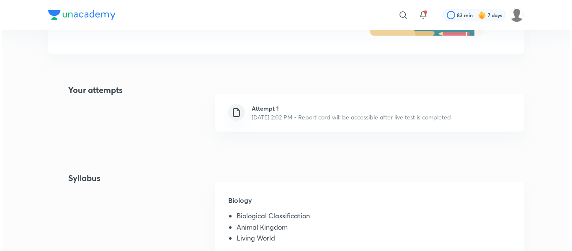
scroll to position [0, 0]
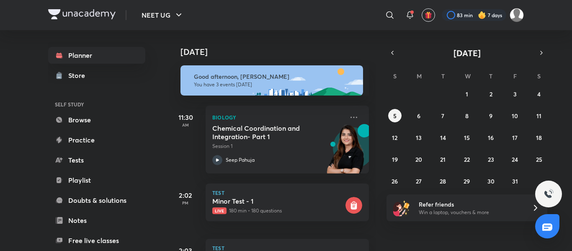
scroll to position [46, 0]
